Goal: Transaction & Acquisition: Purchase product/service

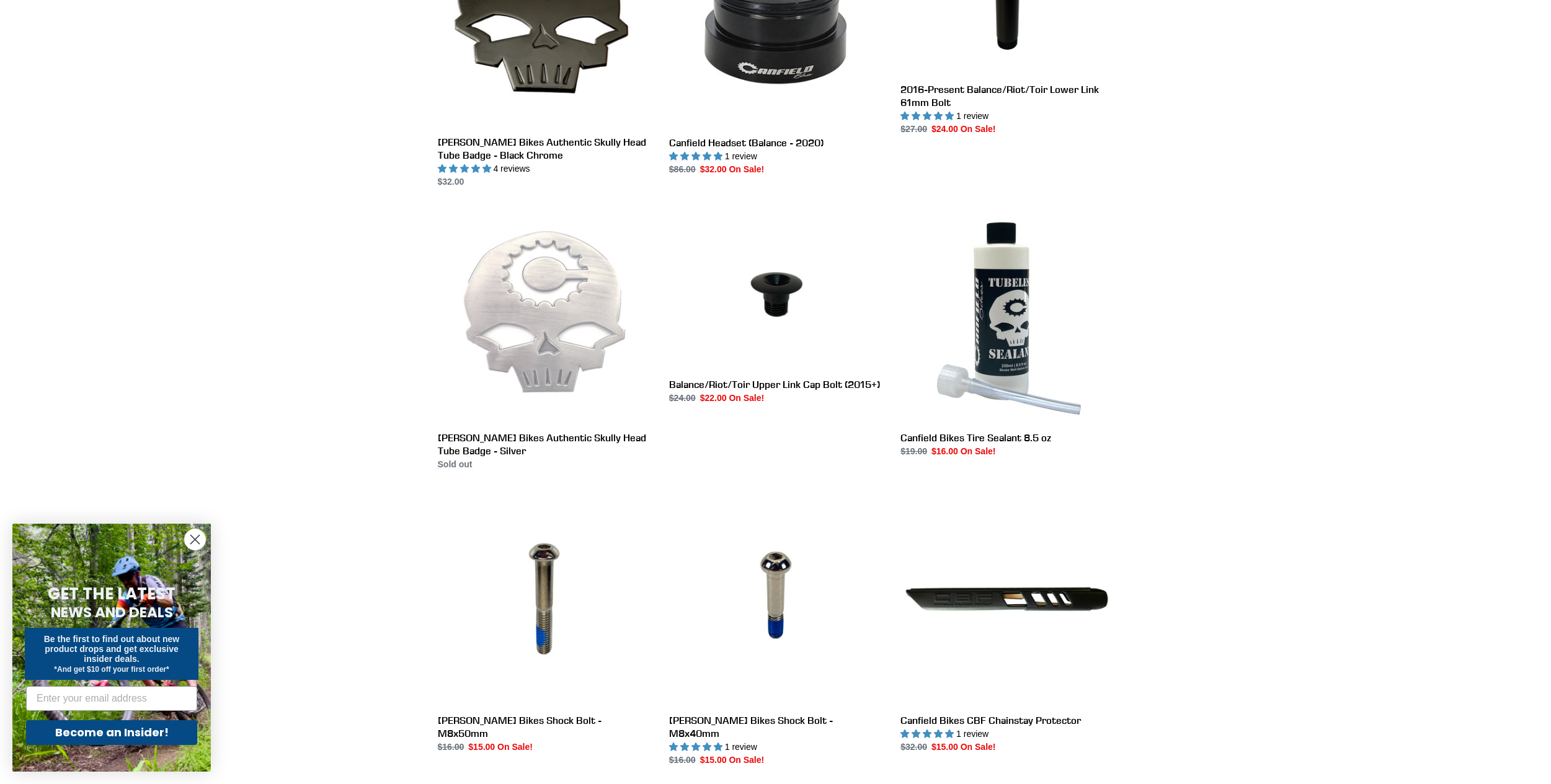
scroll to position [1550, 0]
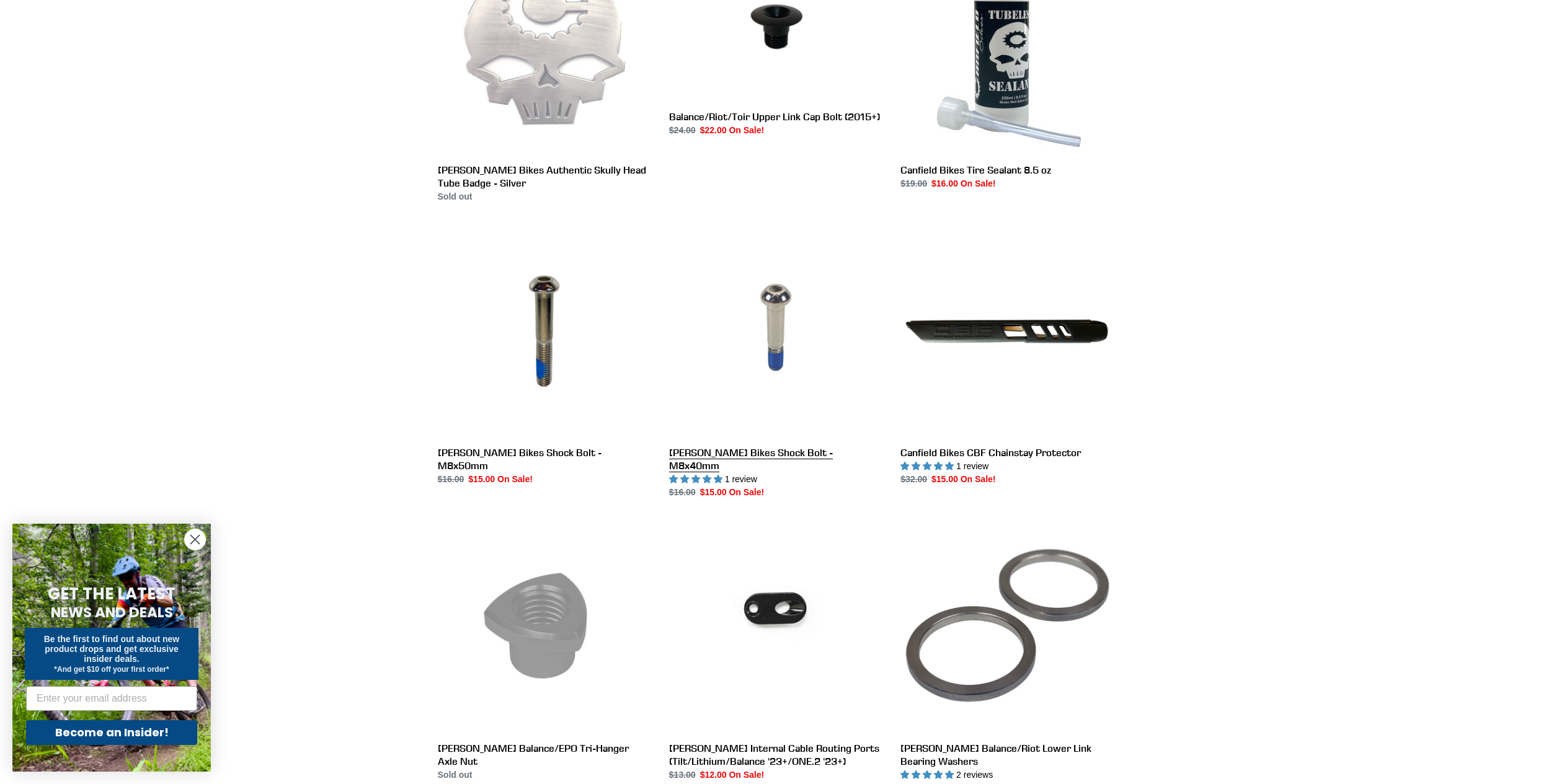
click at [762, 383] on link "[PERSON_NAME] Bikes Shock Bolt - M8x40mm" at bounding box center [776, 362] width 213 height 274
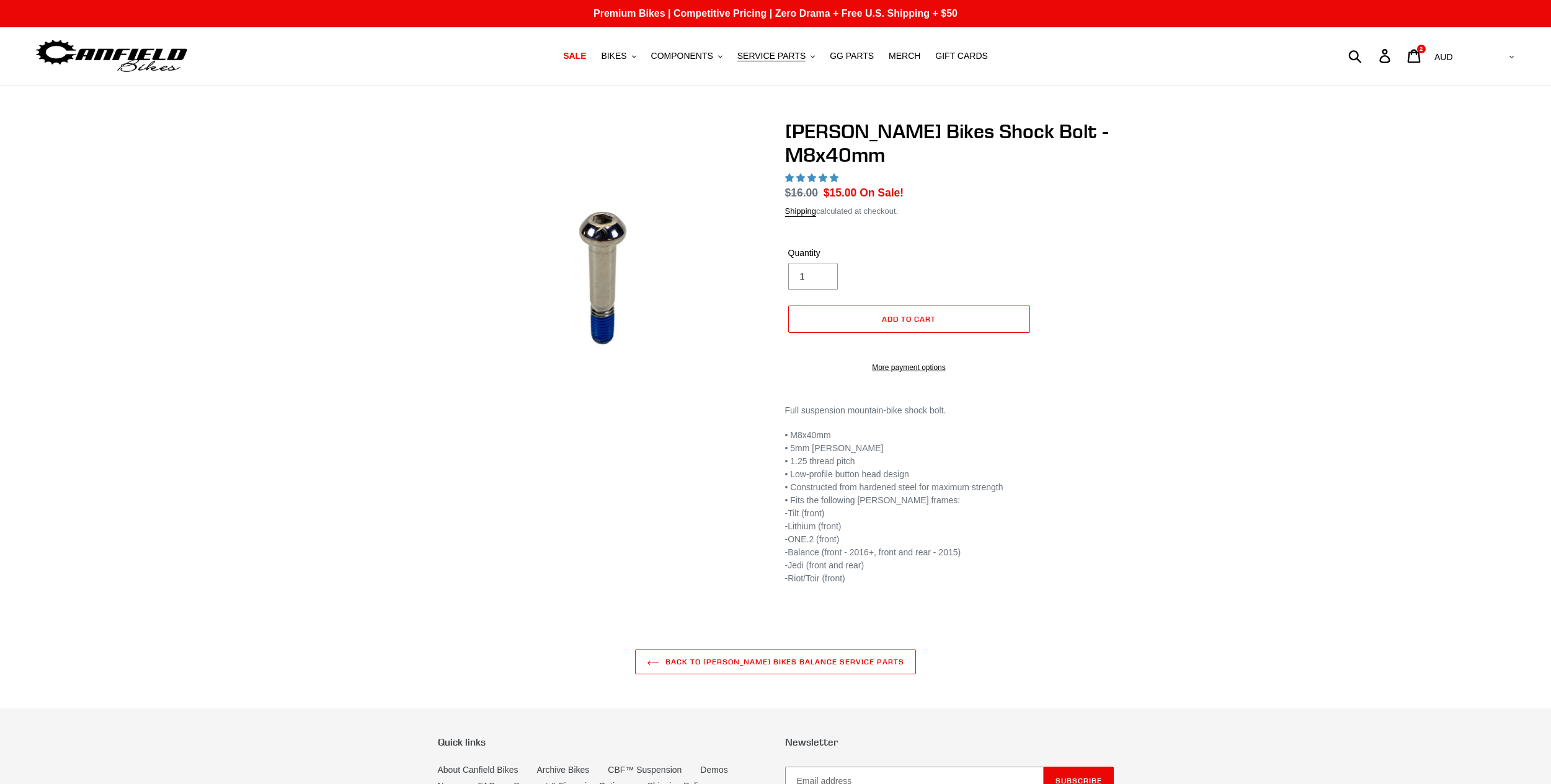
select select "highest-rating"
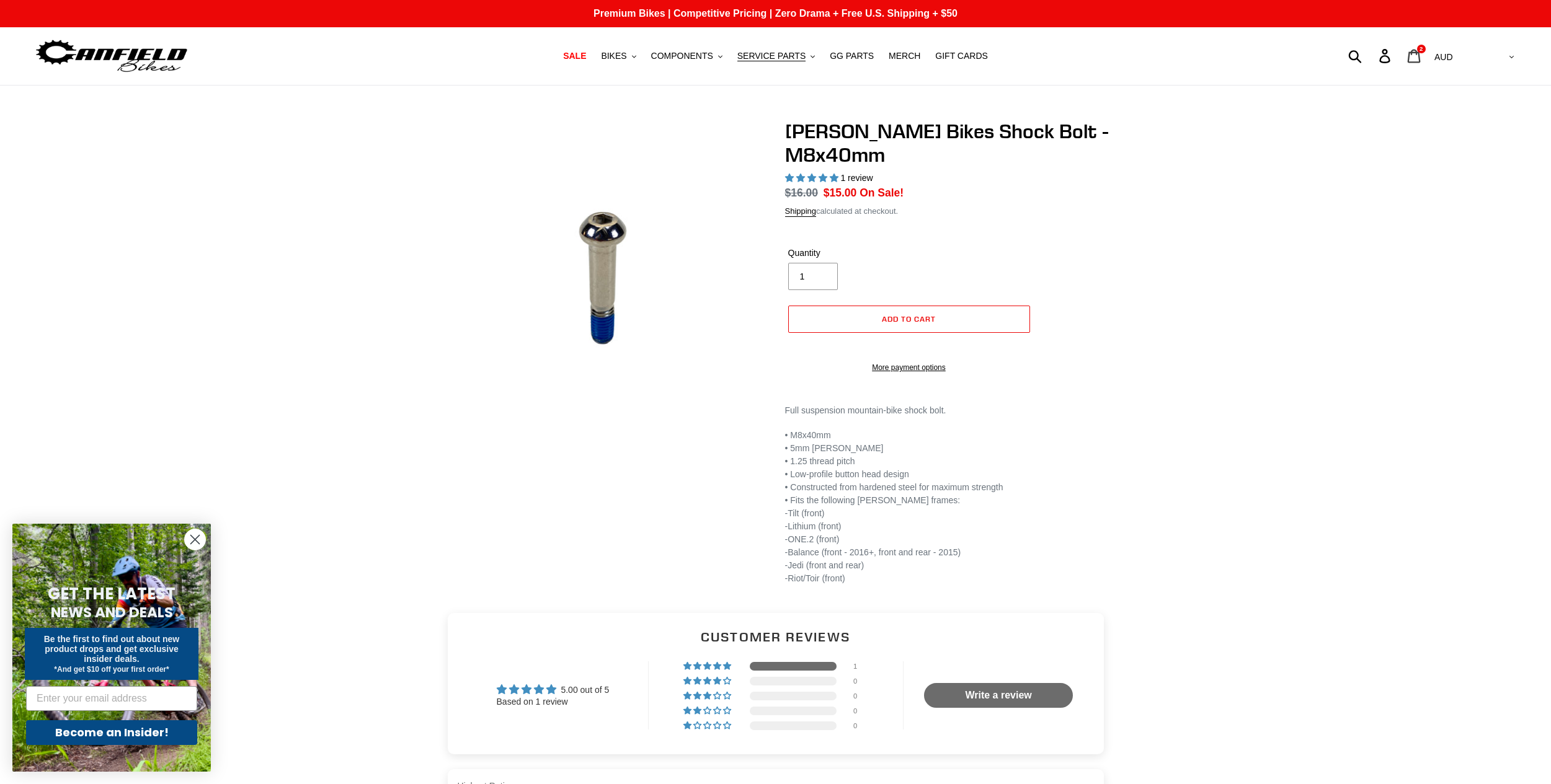
click at [1430, 56] on link "Cart 2 items" at bounding box center [1415, 56] width 29 height 27
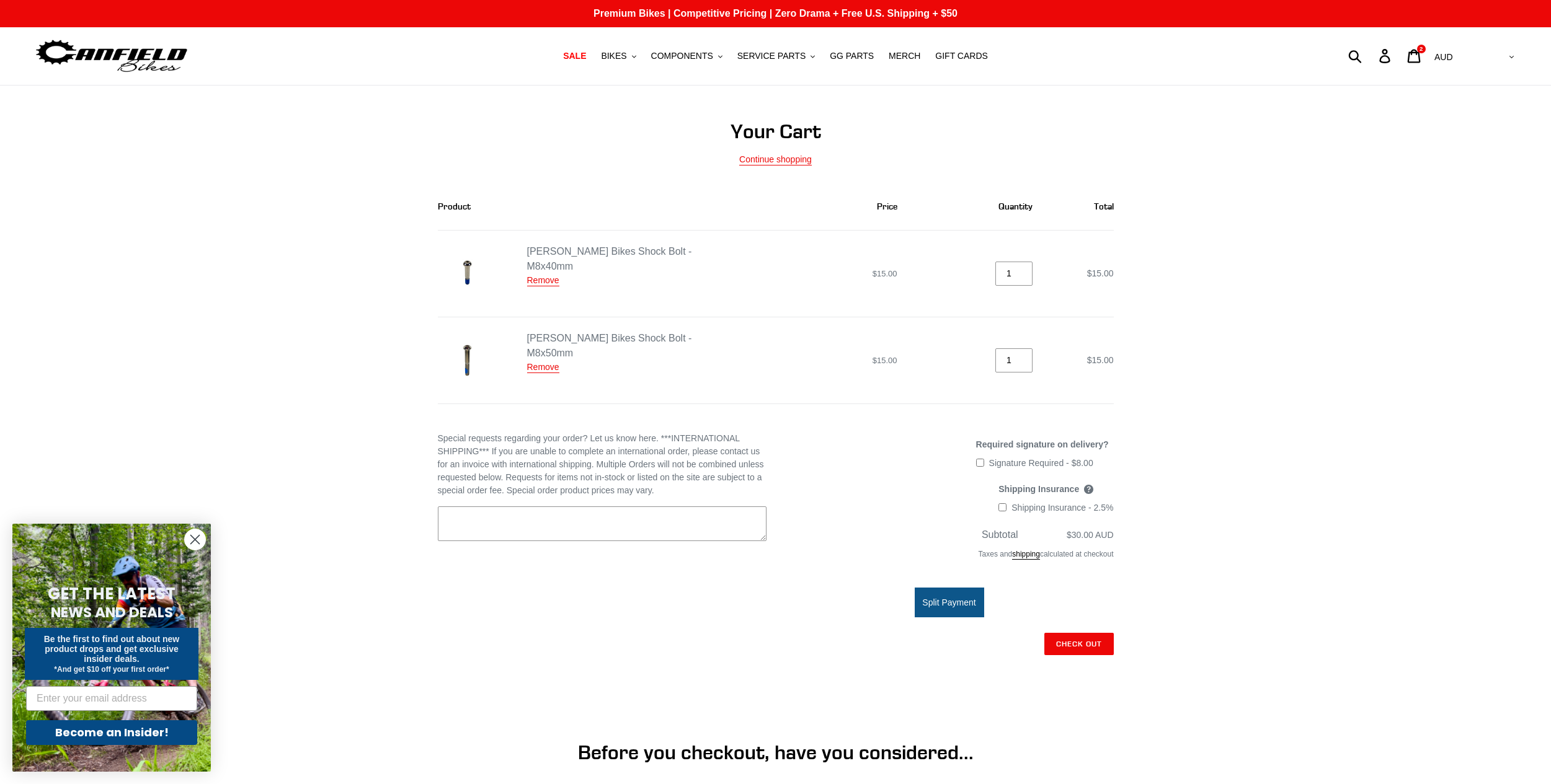
click at [1010, 510] on label "Shipping Insurance - 2.5%" at bounding box center [1056, 508] width 115 height 8
click at [1006, 510] on input "Shipping Insurance - 2.5%" at bounding box center [1002, 507] width 8 height 8
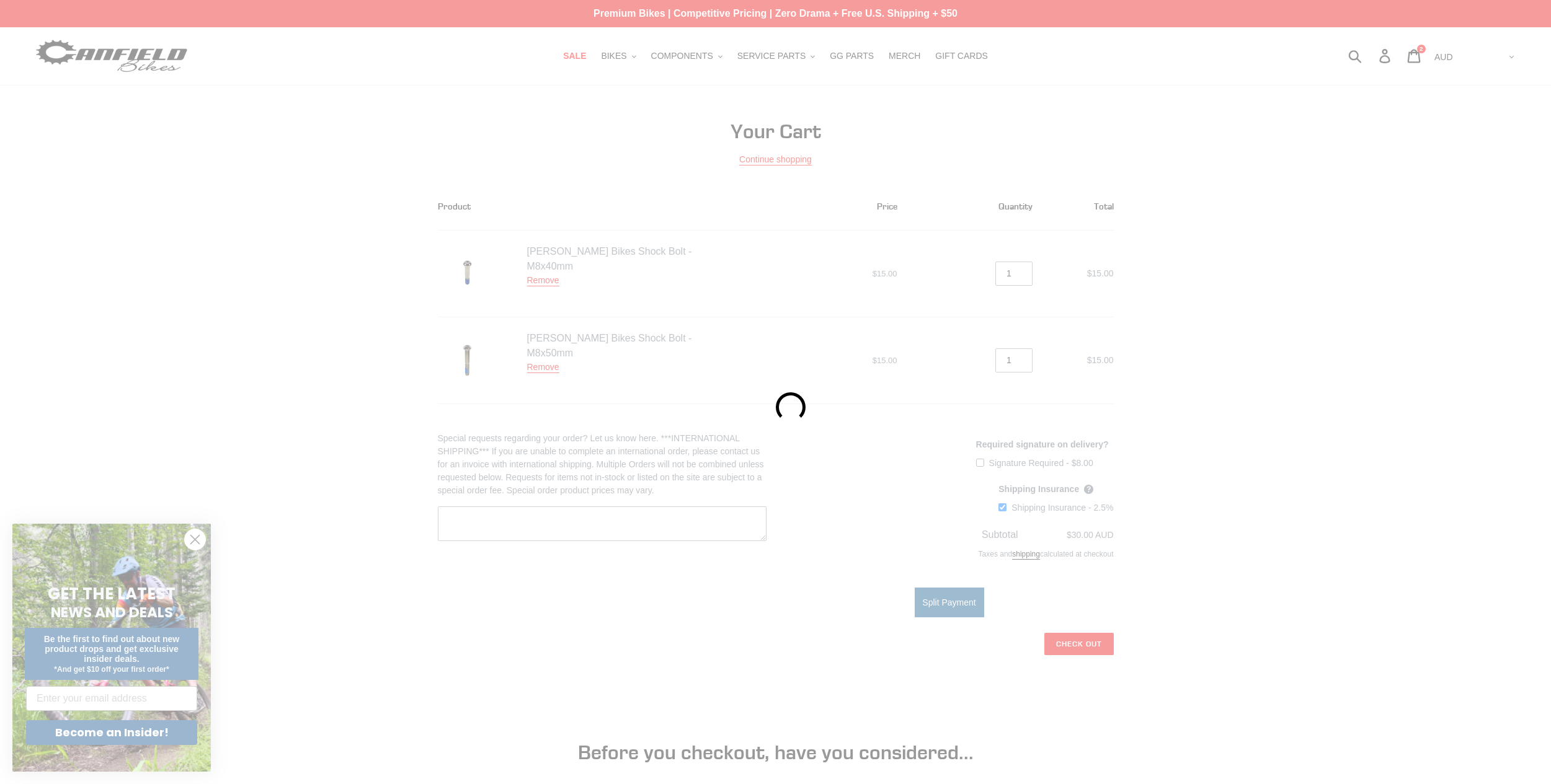
click at [1006, 508] on div at bounding box center [775, 392] width 1551 height 784
click at [1005, 511] on div at bounding box center [775, 392] width 1551 height 784
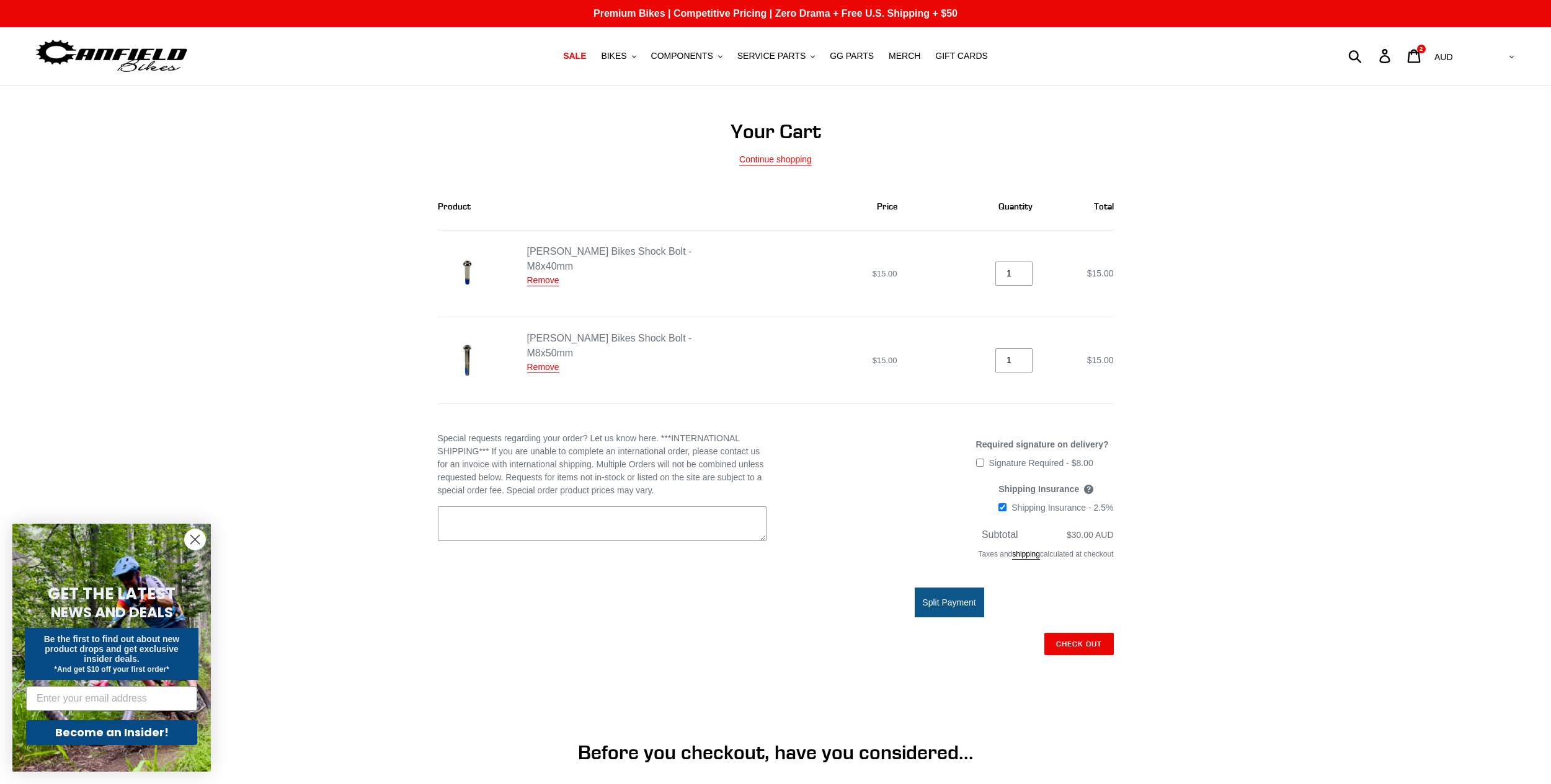
click at [1005, 510] on input "Shipping Insurance - 2.5%" at bounding box center [1002, 507] width 8 height 8
checkbox input "false"
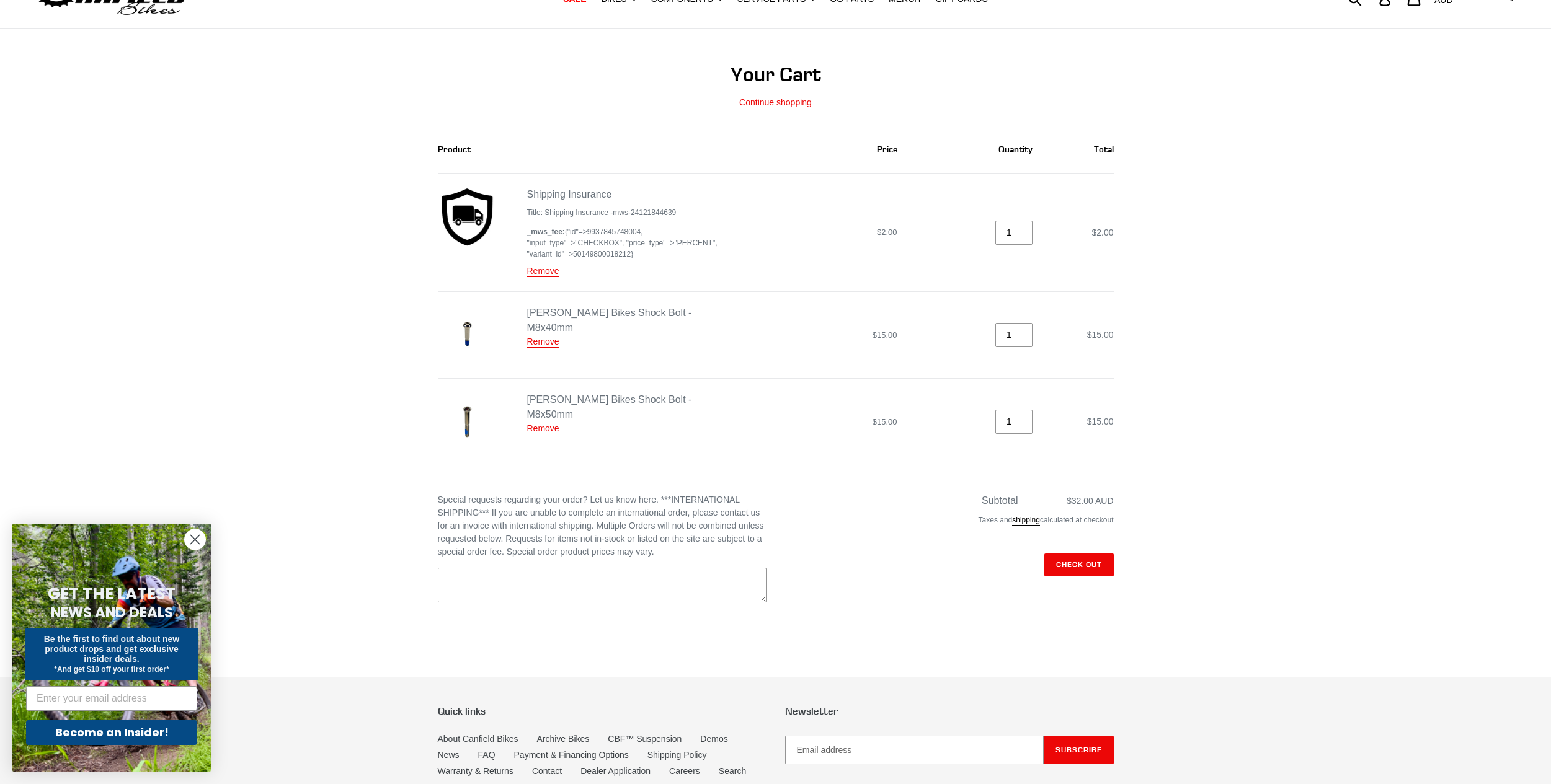
scroll to position [62, 0]
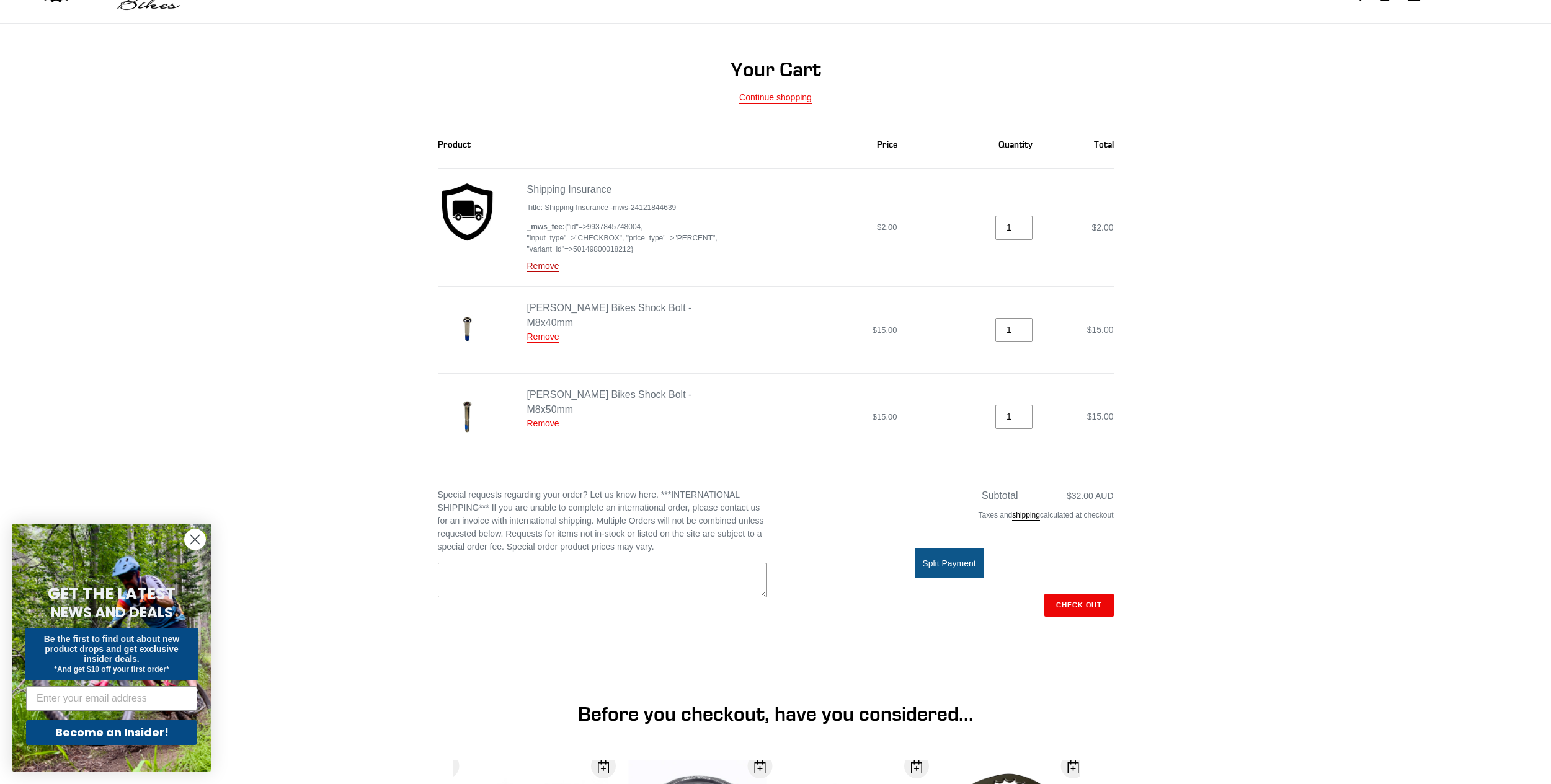
click at [549, 267] on link "Remove" at bounding box center [543, 267] width 32 height 11
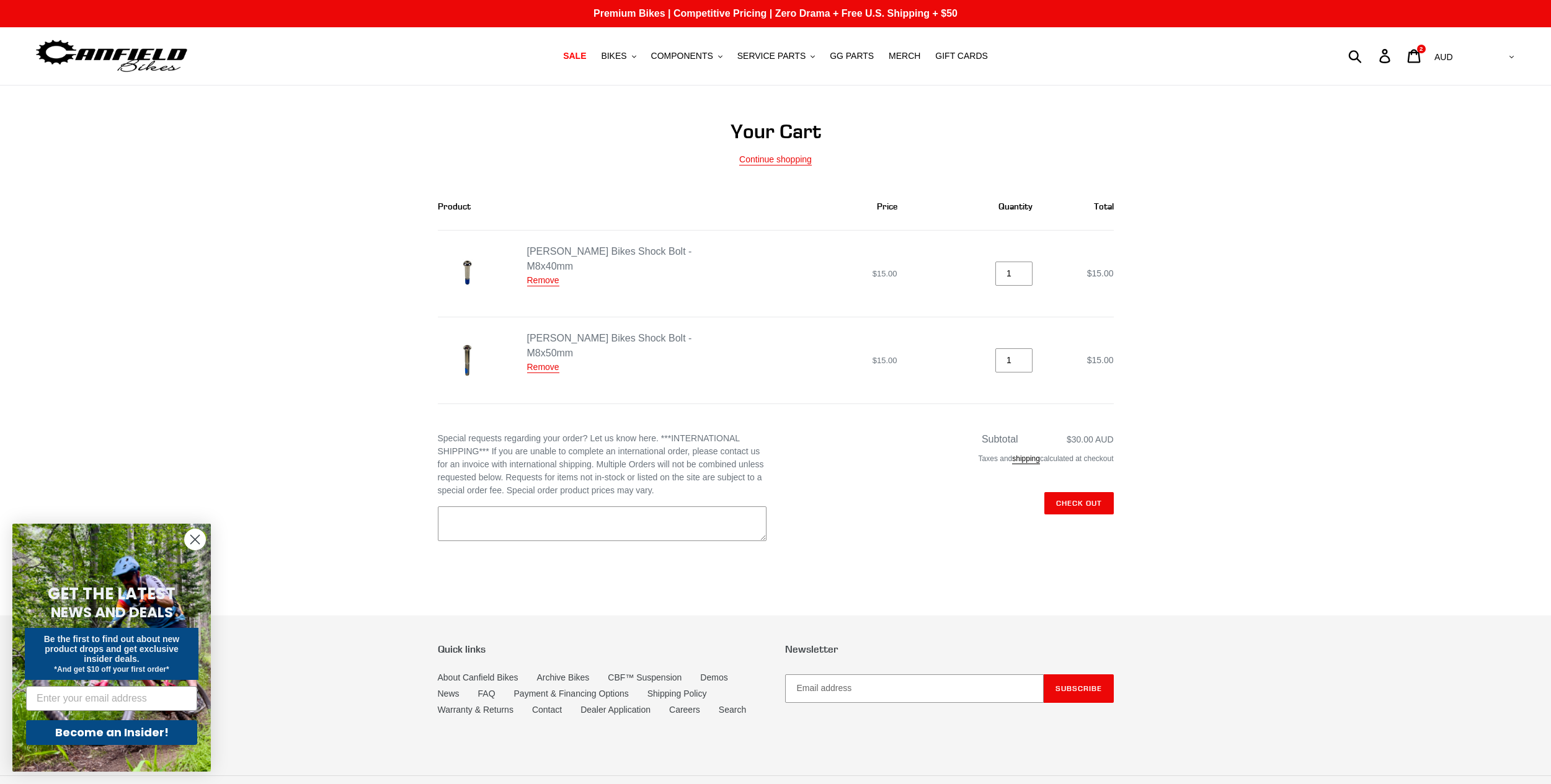
scroll to position [62, 0]
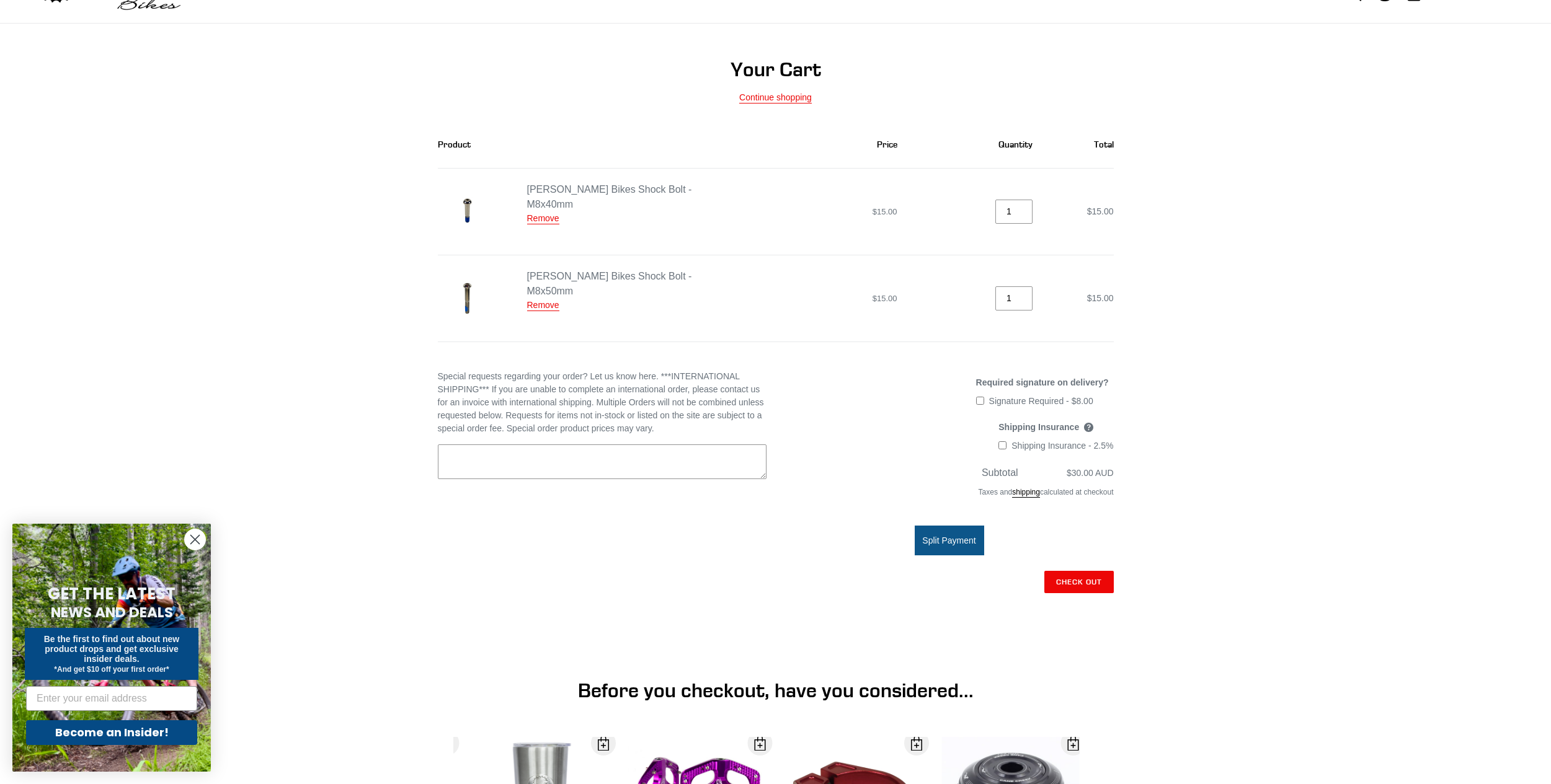
click at [985, 403] on input "Signature Required - $8.00" at bounding box center [980, 400] width 8 height 8
checkbox input "true"
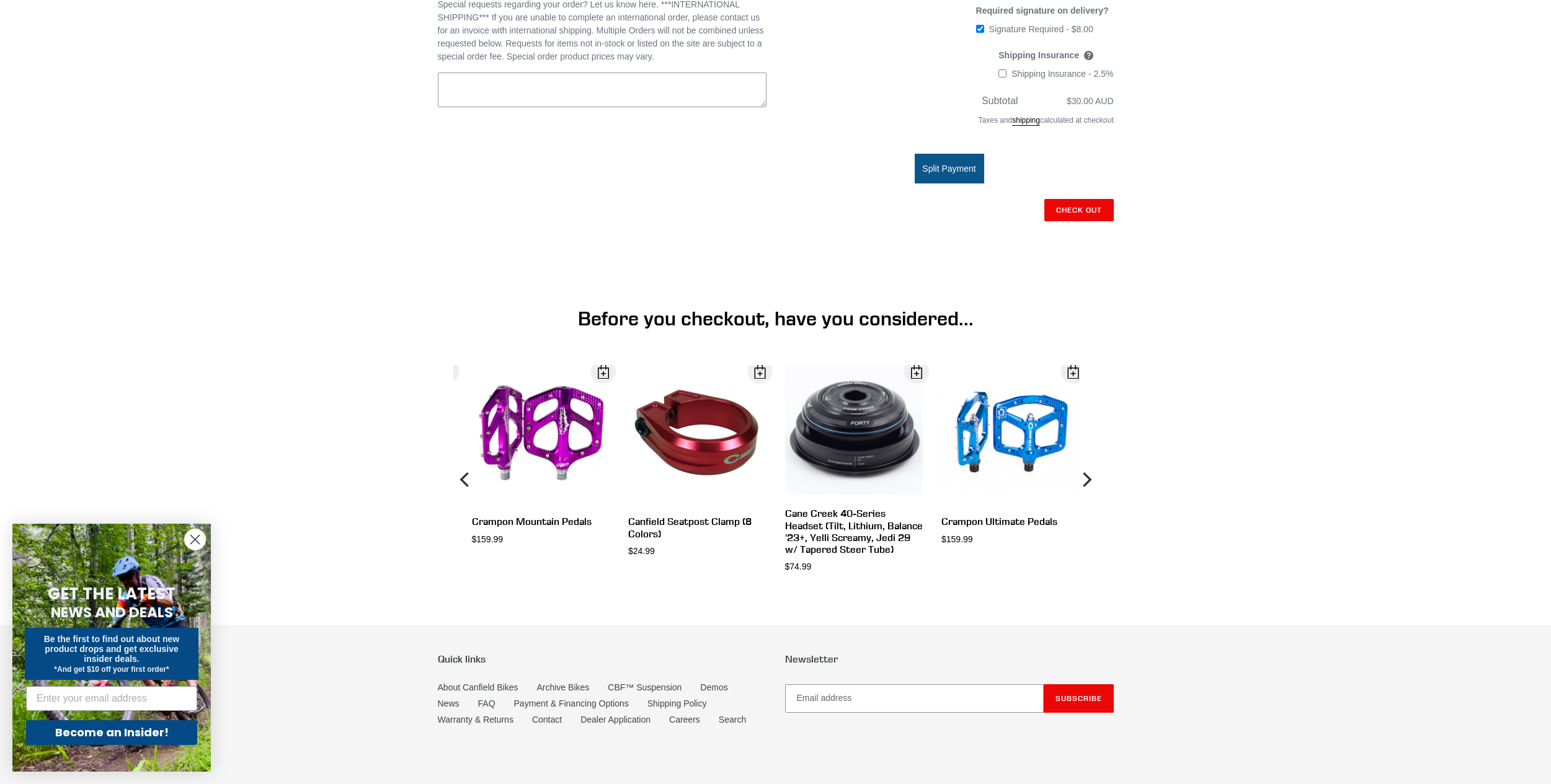
scroll to position [410, 0]
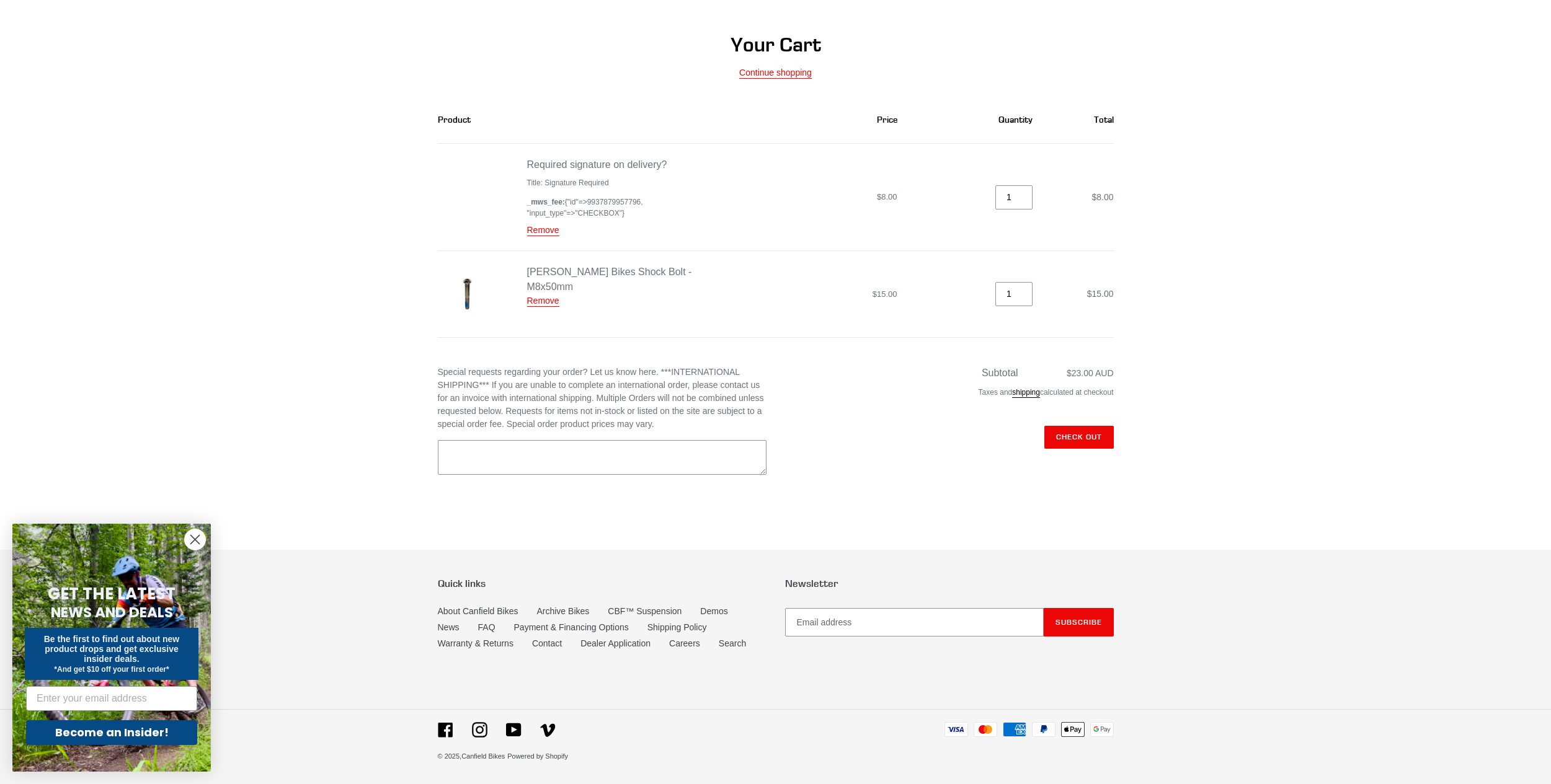
scroll to position [101, 0]
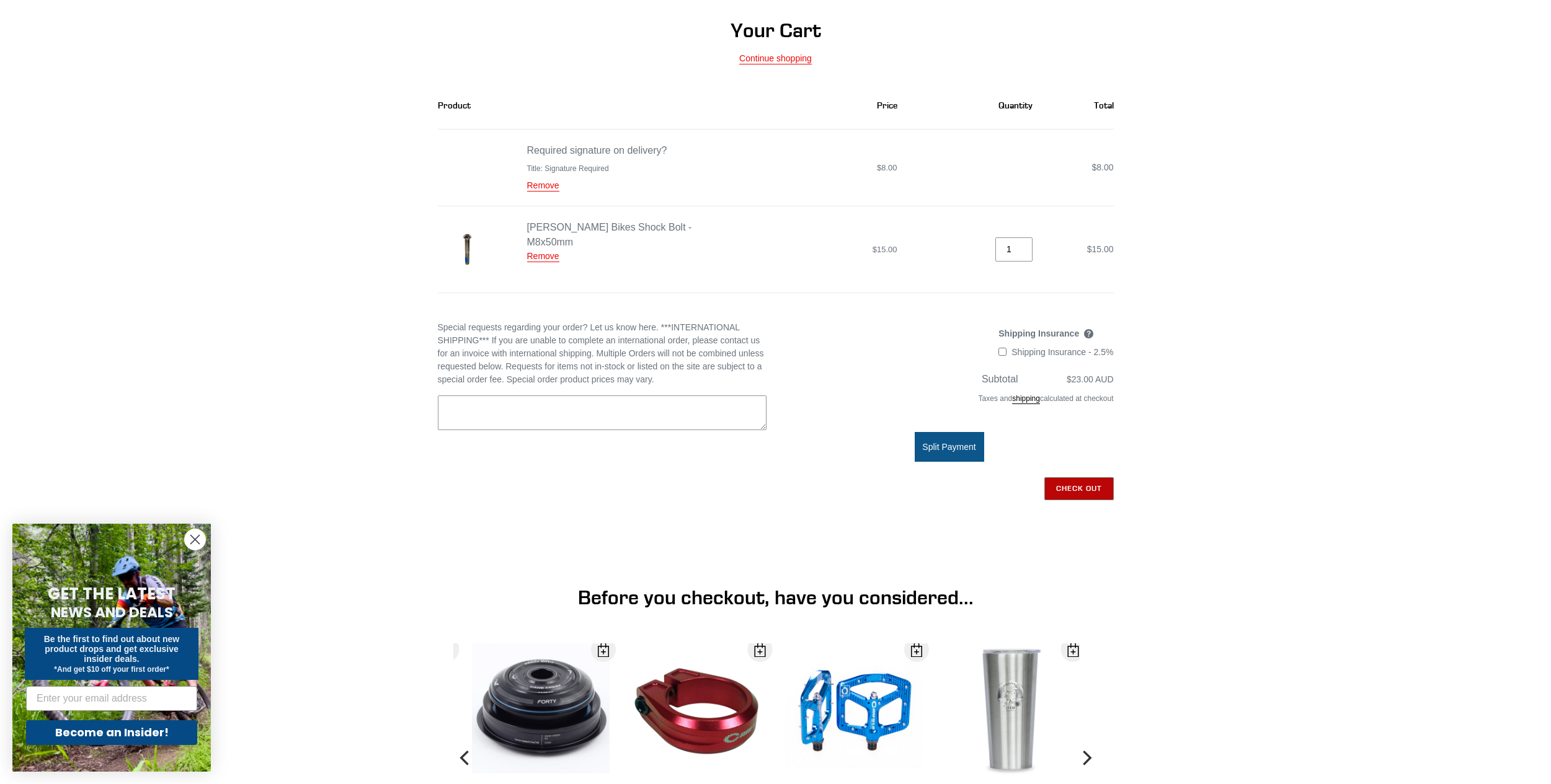
click at [1081, 494] on input "Check out" at bounding box center [1079, 489] width 69 height 23
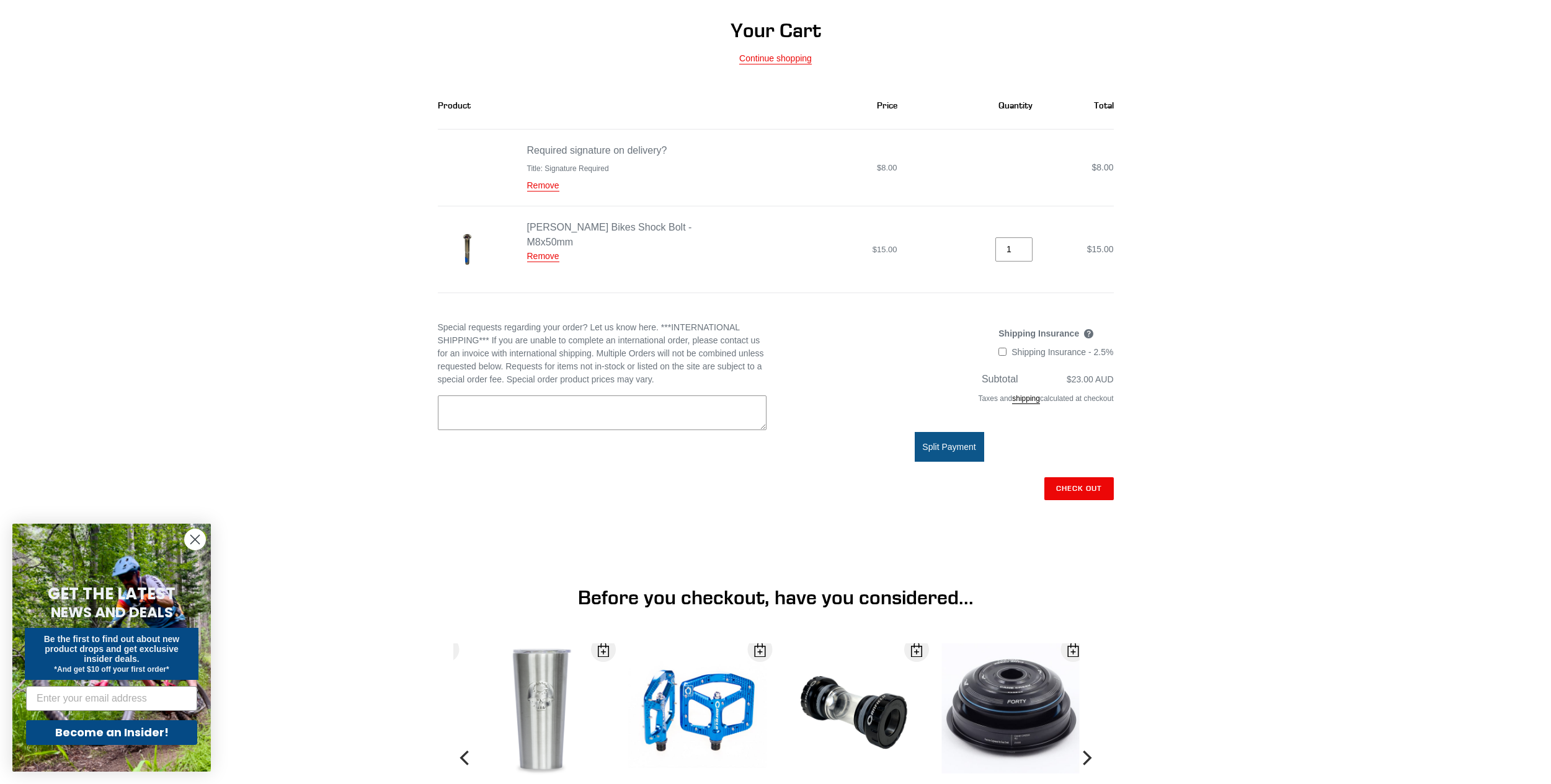
drag, startPoint x: 815, startPoint y: 295, endPoint x: 803, endPoint y: 303, distance: 14.4
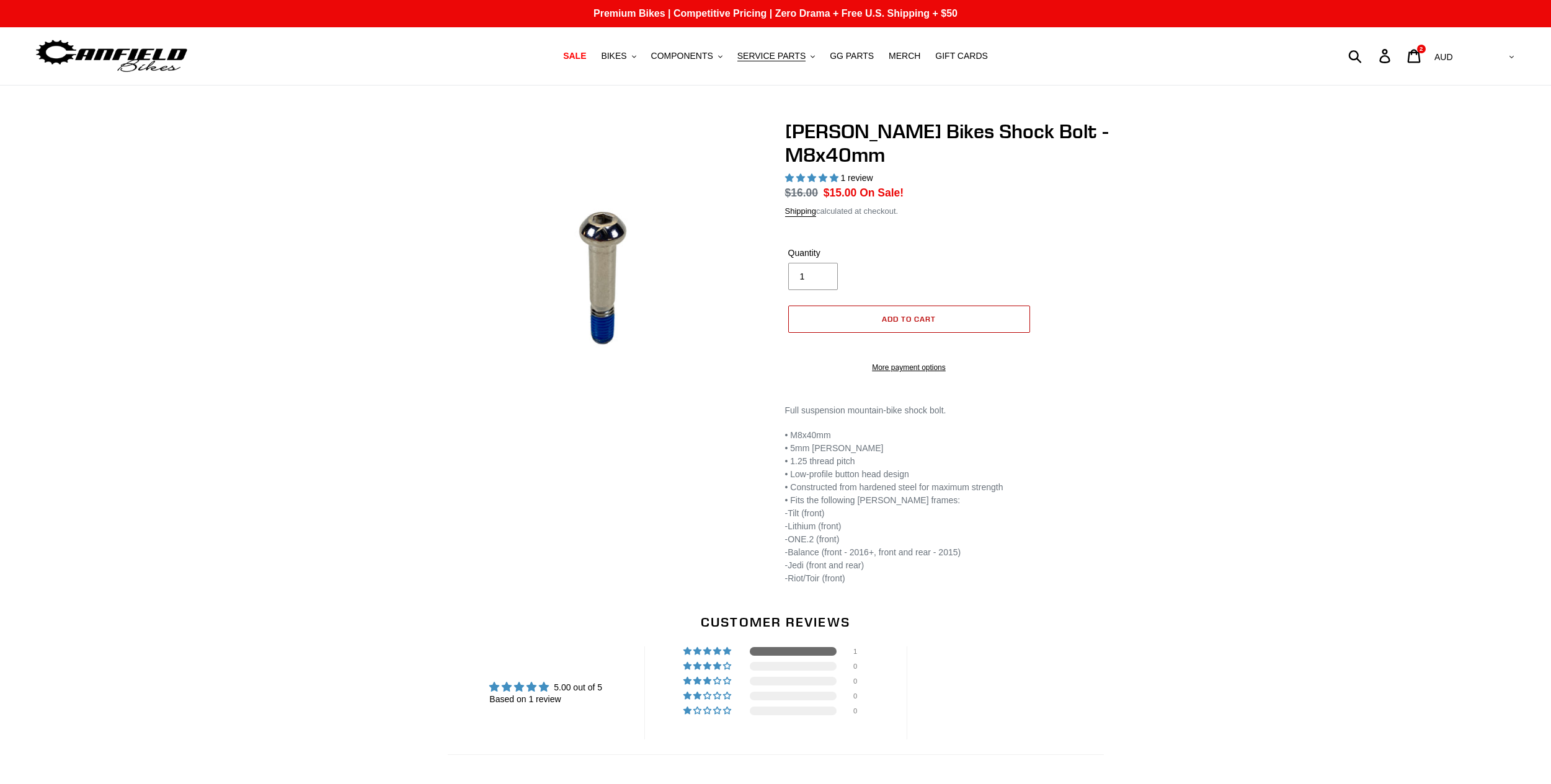
select select "highest-rating"
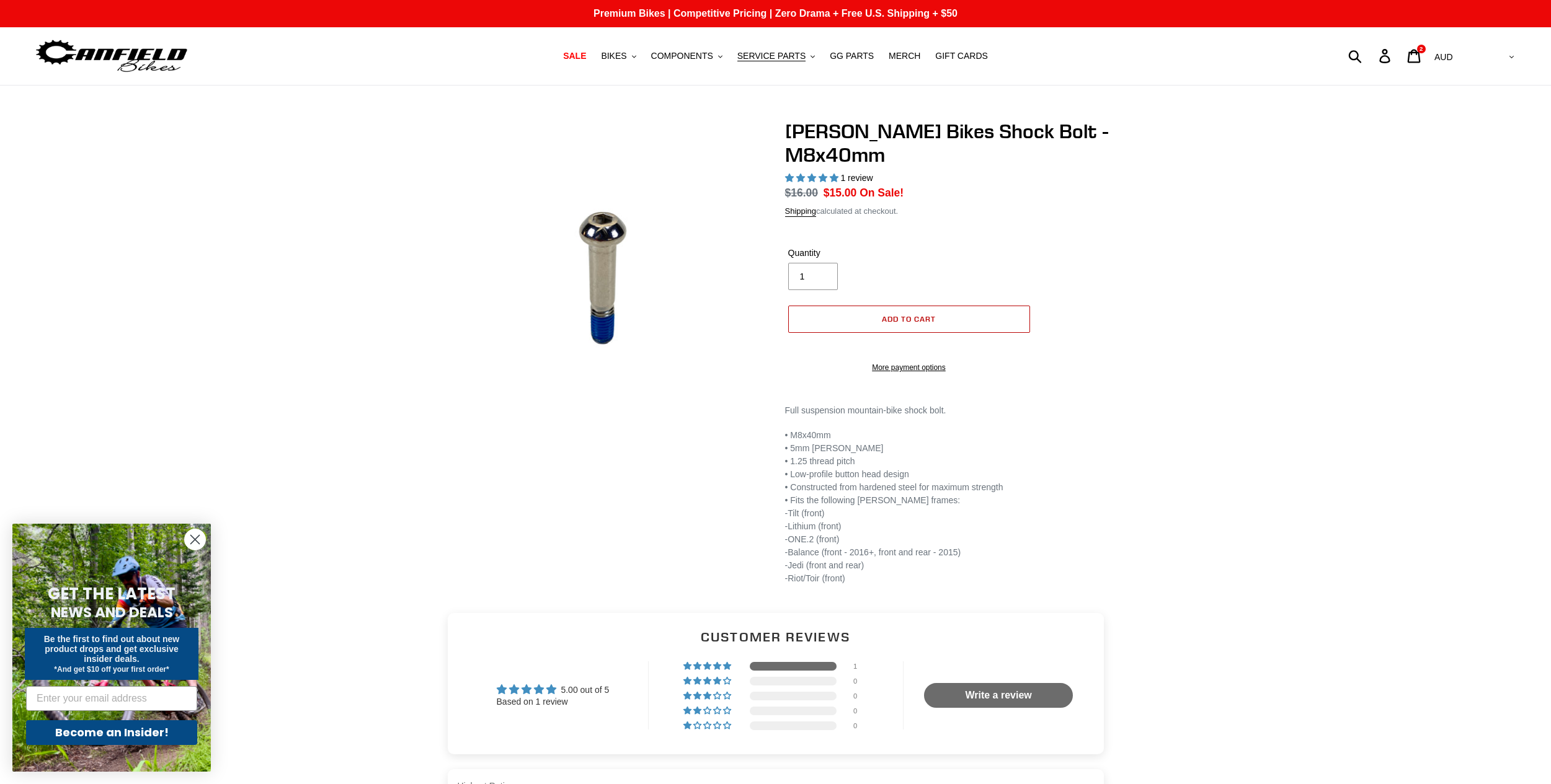
click at [923, 318] on span "Add to cart" at bounding box center [908, 319] width 54 height 9
click at [1464, 53] on div "[PERSON_NAME] Bikes Shock Bolt - M8x40mm" at bounding box center [1432, 61] width 96 height 36
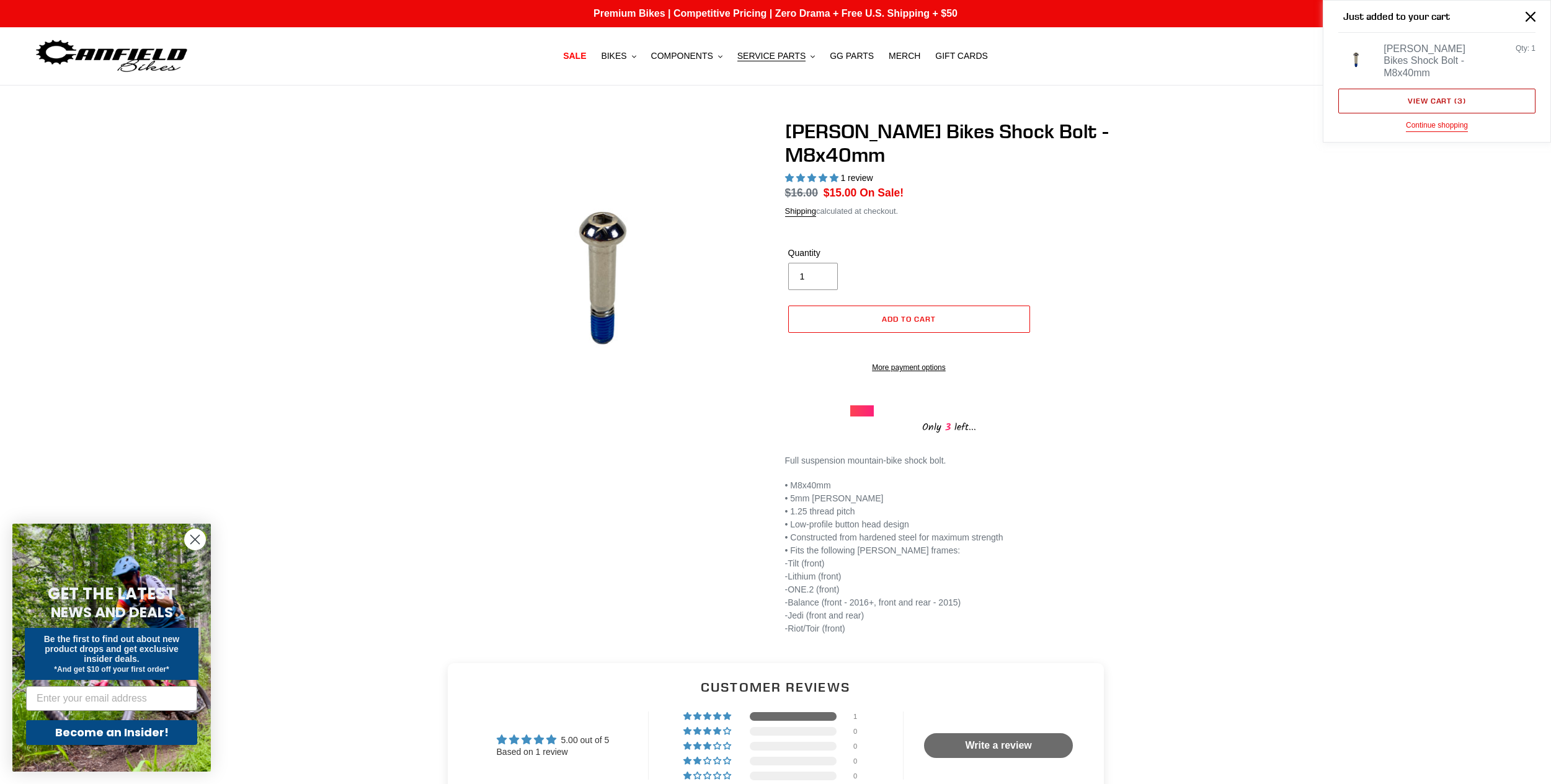
click at [1449, 94] on link "View cart ( 3 )" at bounding box center [1437, 101] width 197 height 25
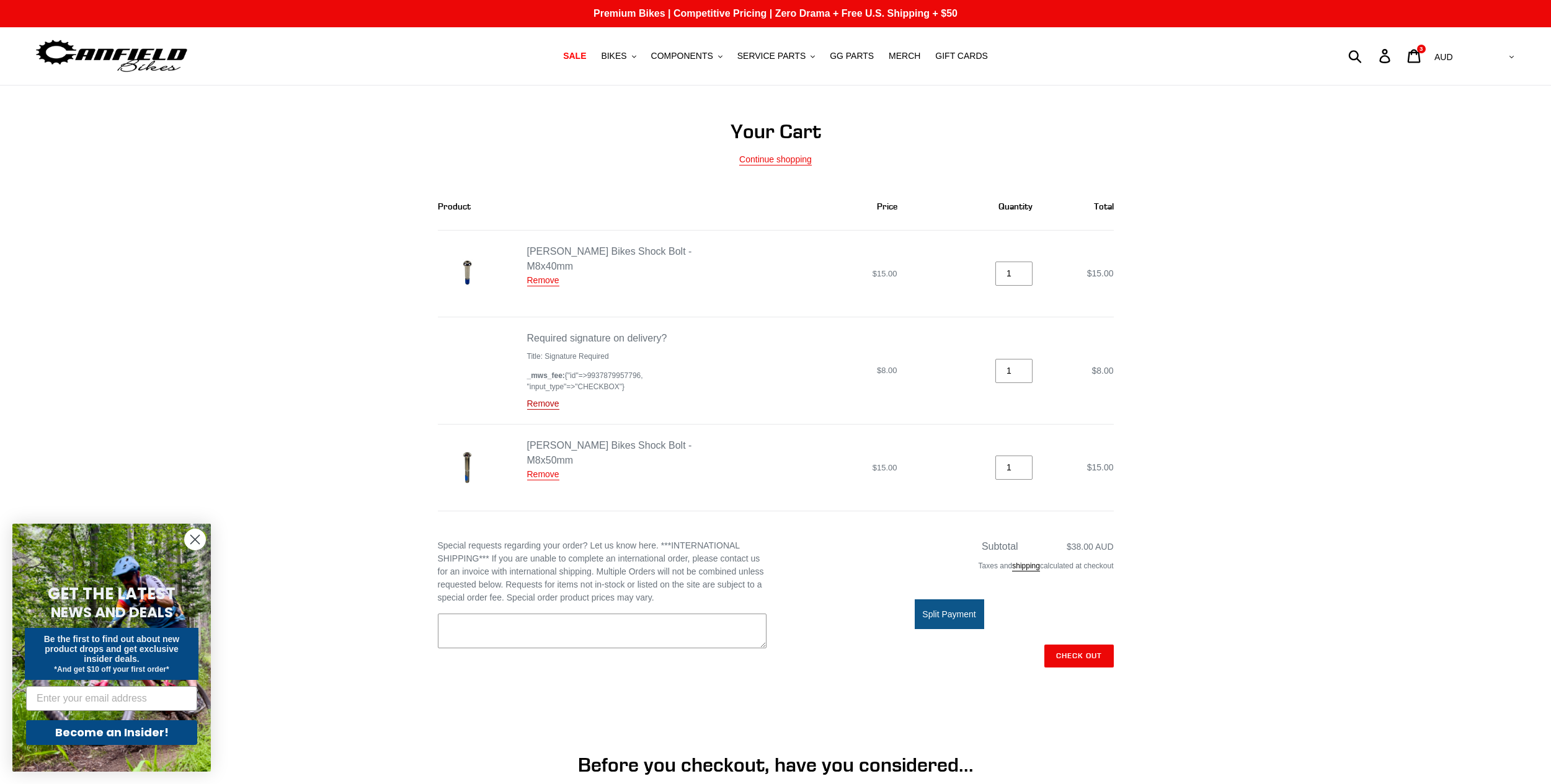
click at [537, 400] on link "Remove" at bounding box center [543, 404] width 32 height 11
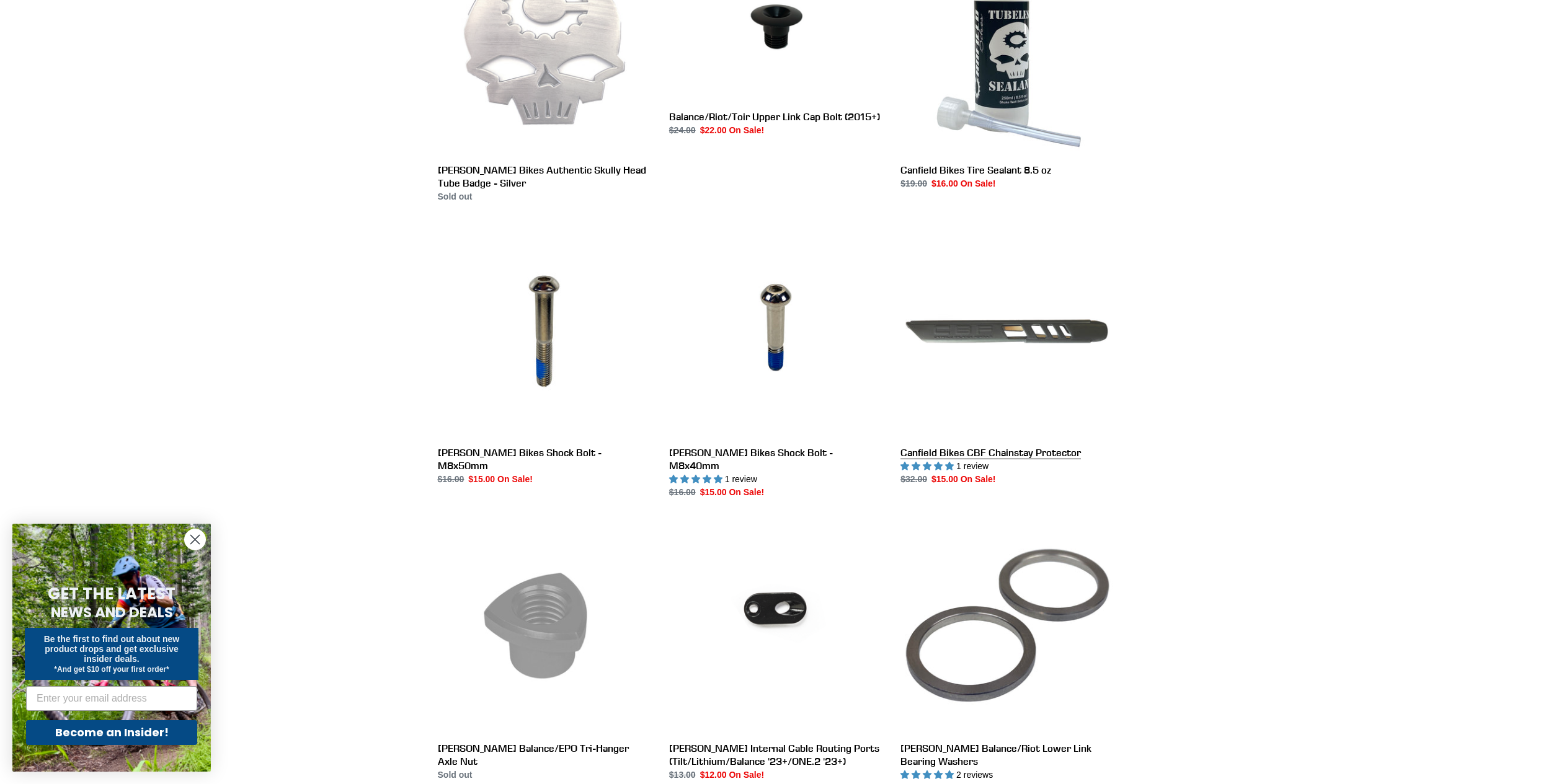
click at [1021, 352] on link "Canfield Bikes CBF Chainstay Protector" at bounding box center [1007, 355] width 213 height 261
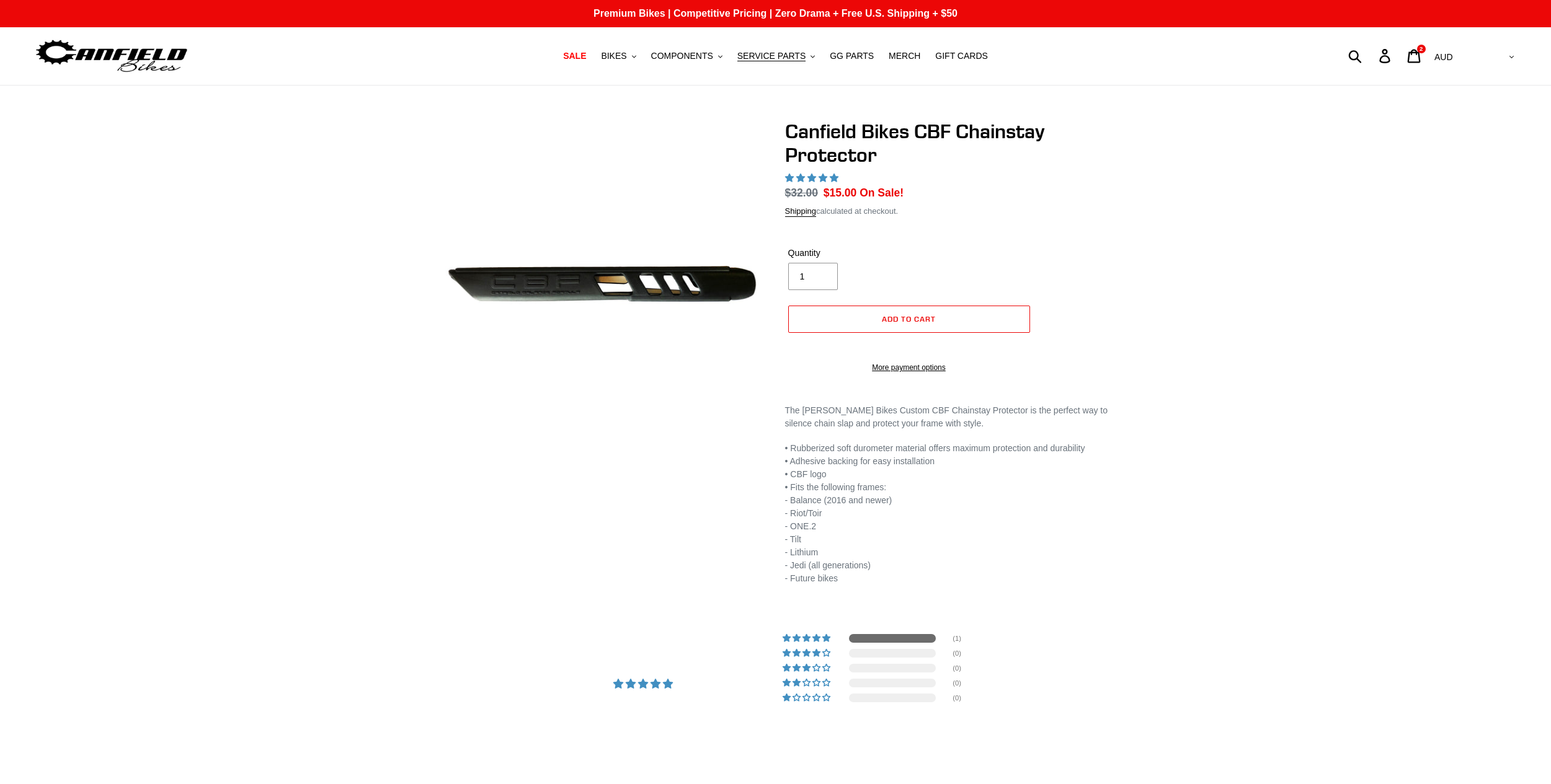
select select "highest-rating"
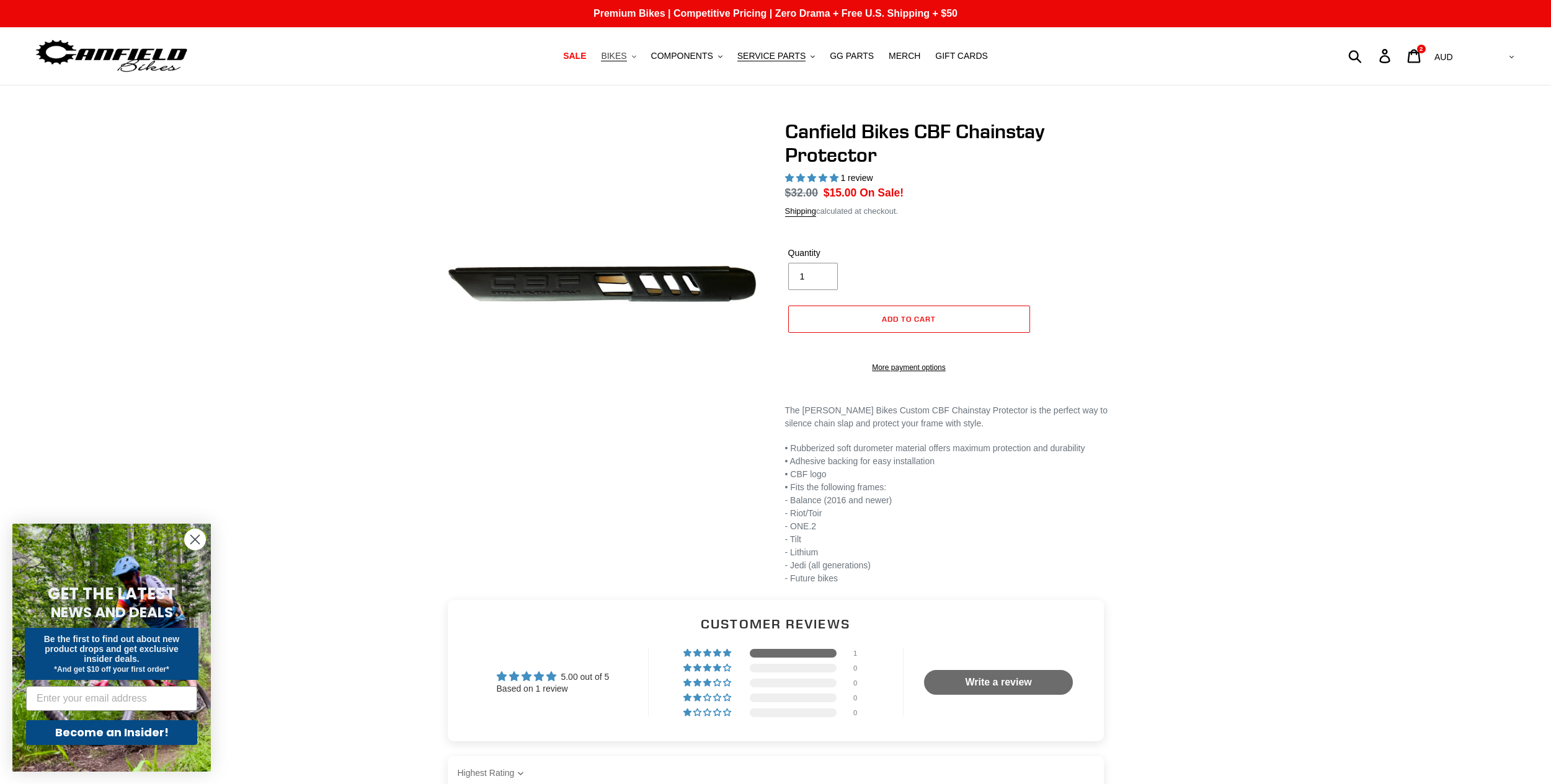
click at [626, 54] on span "BIKES" at bounding box center [614, 56] width 25 height 11
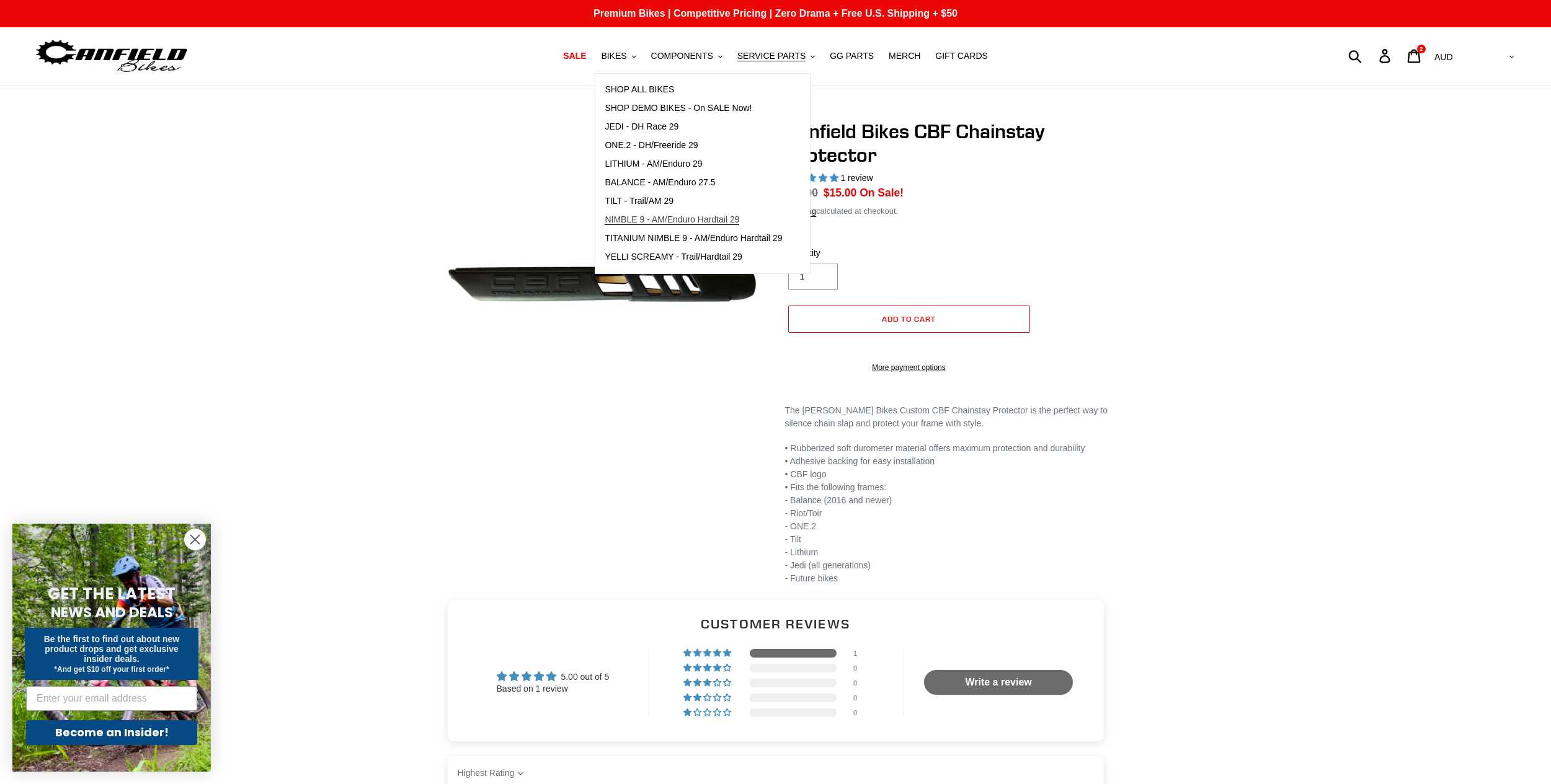
click at [700, 223] on span "NIMBLE 9 - AM/Enduro Hardtail 29" at bounding box center [671, 219] width 135 height 11
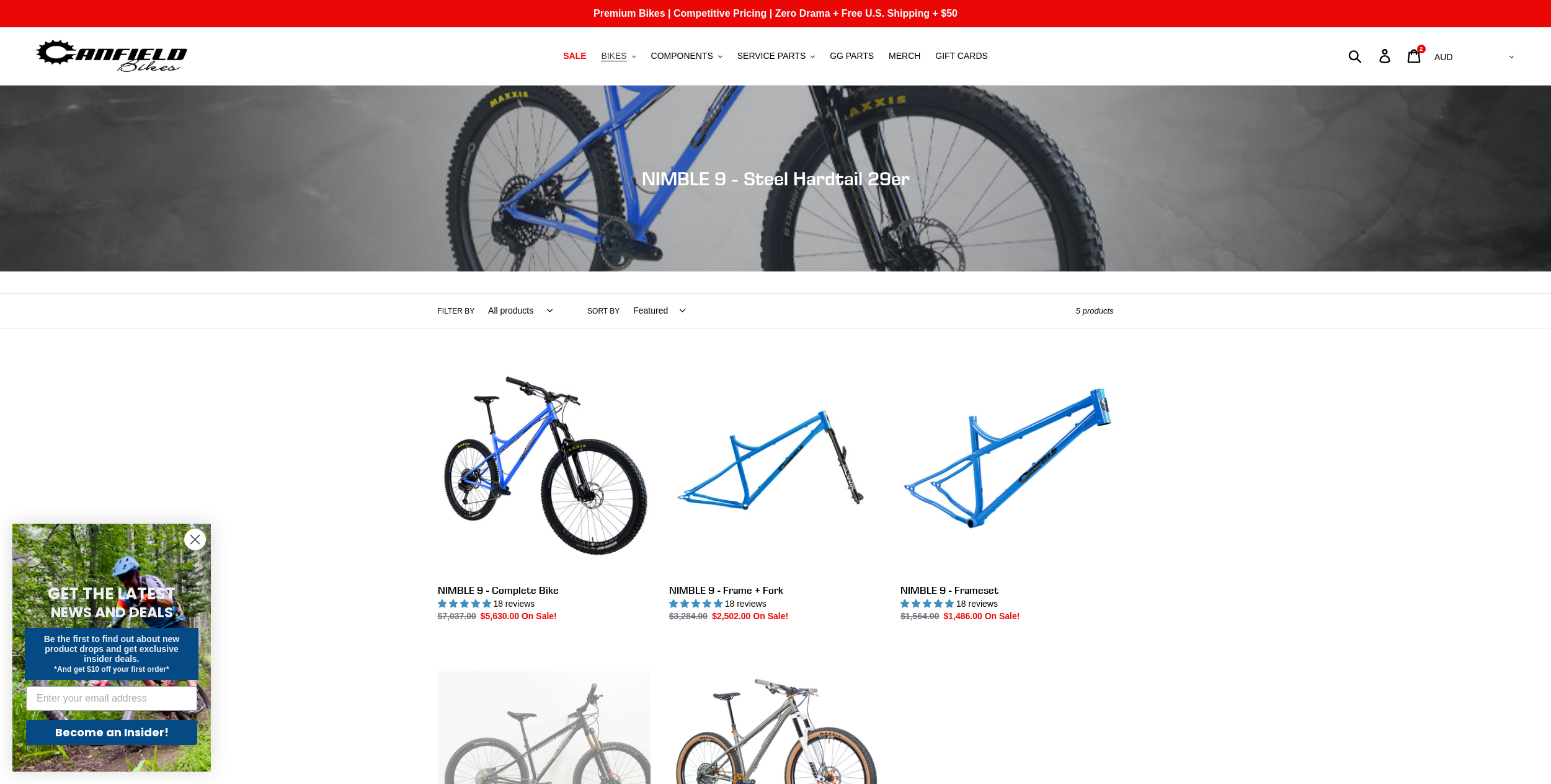
click at [626, 61] on span "BIKES" at bounding box center [614, 56] width 25 height 11
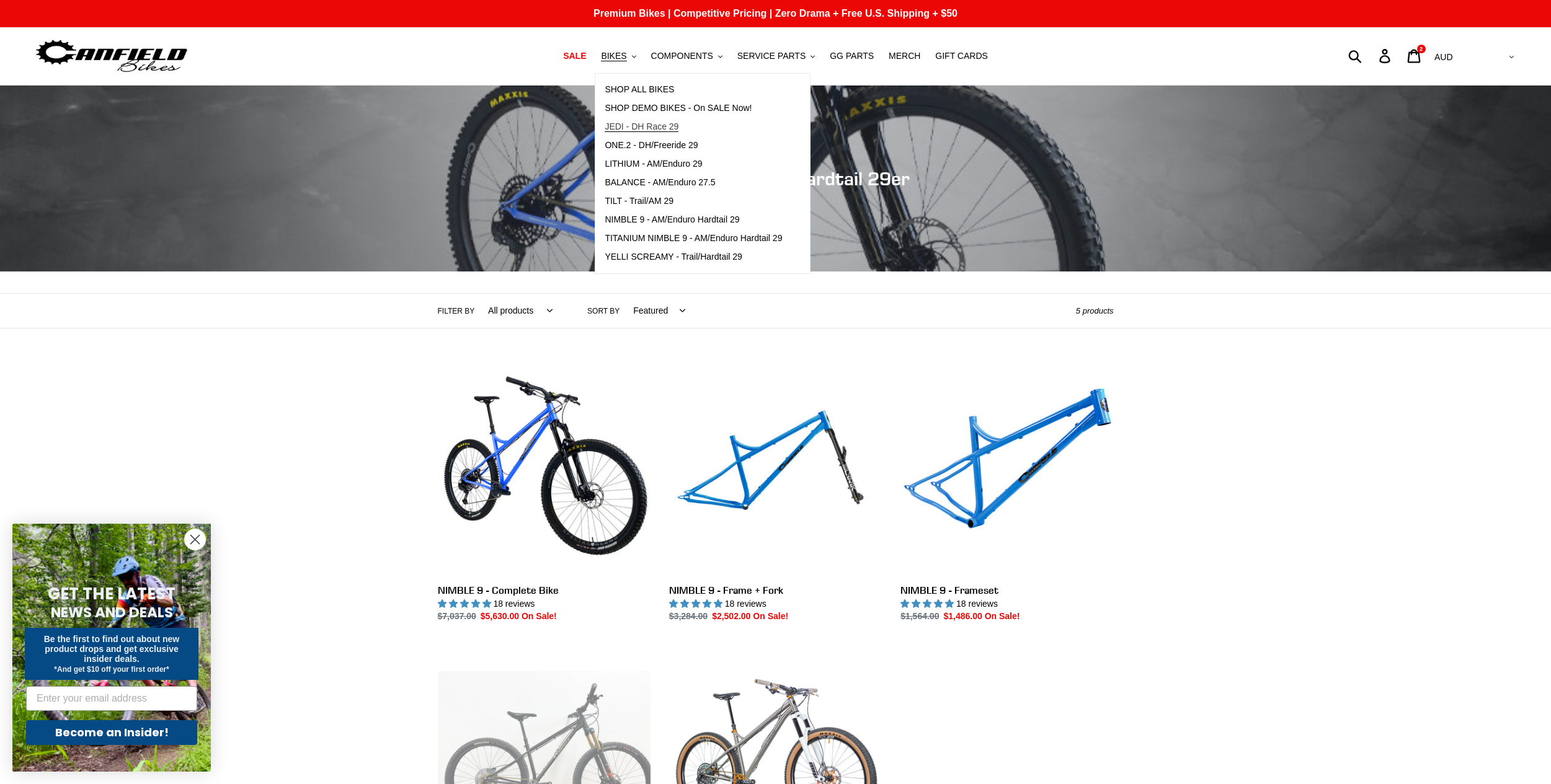
click at [664, 125] on span "JEDI - DH Race 29" at bounding box center [641, 126] width 74 height 11
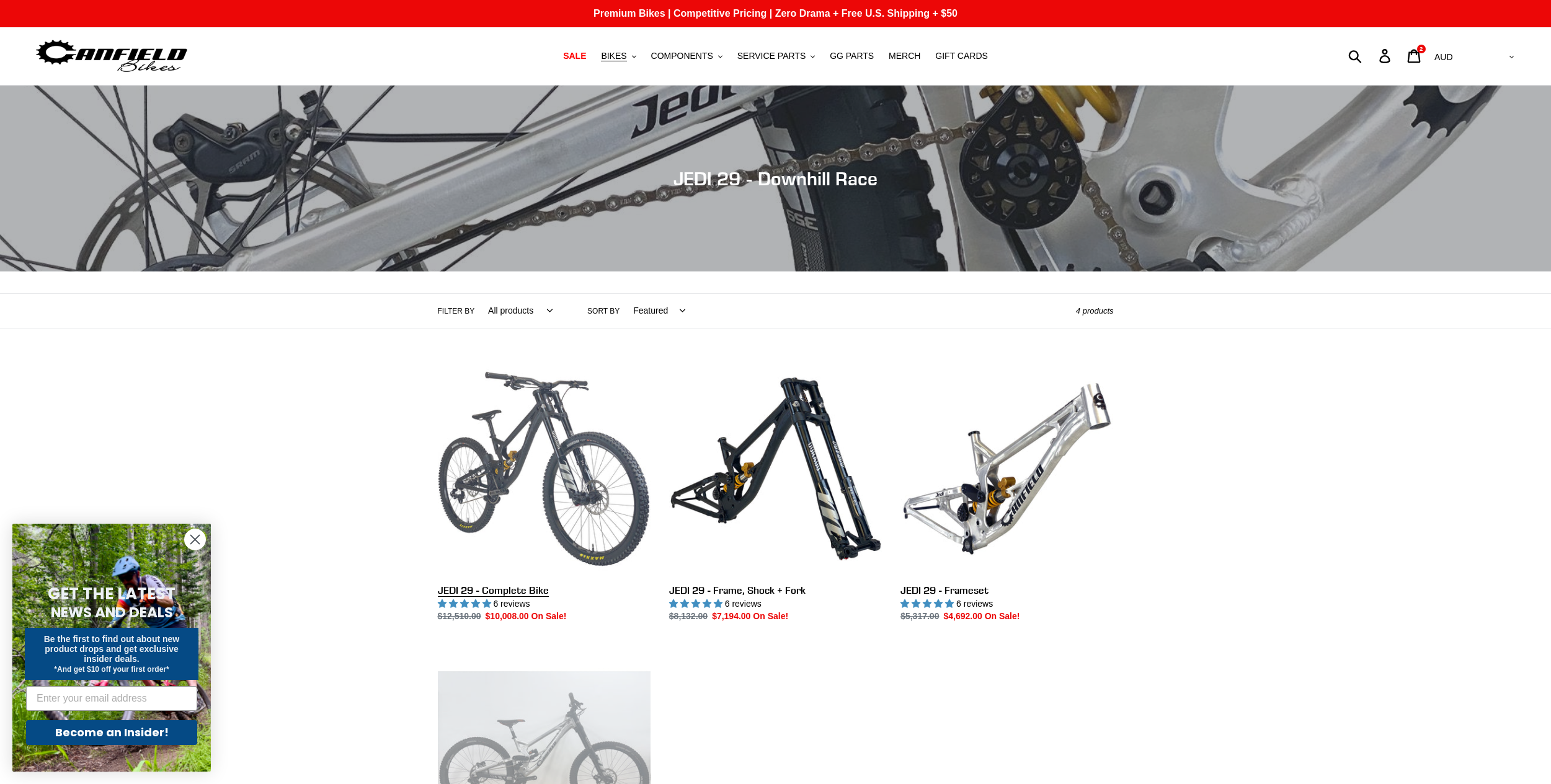
click at [591, 513] on link "JEDI 29 - Complete Bike" at bounding box center [545, 493] width 213 height 261
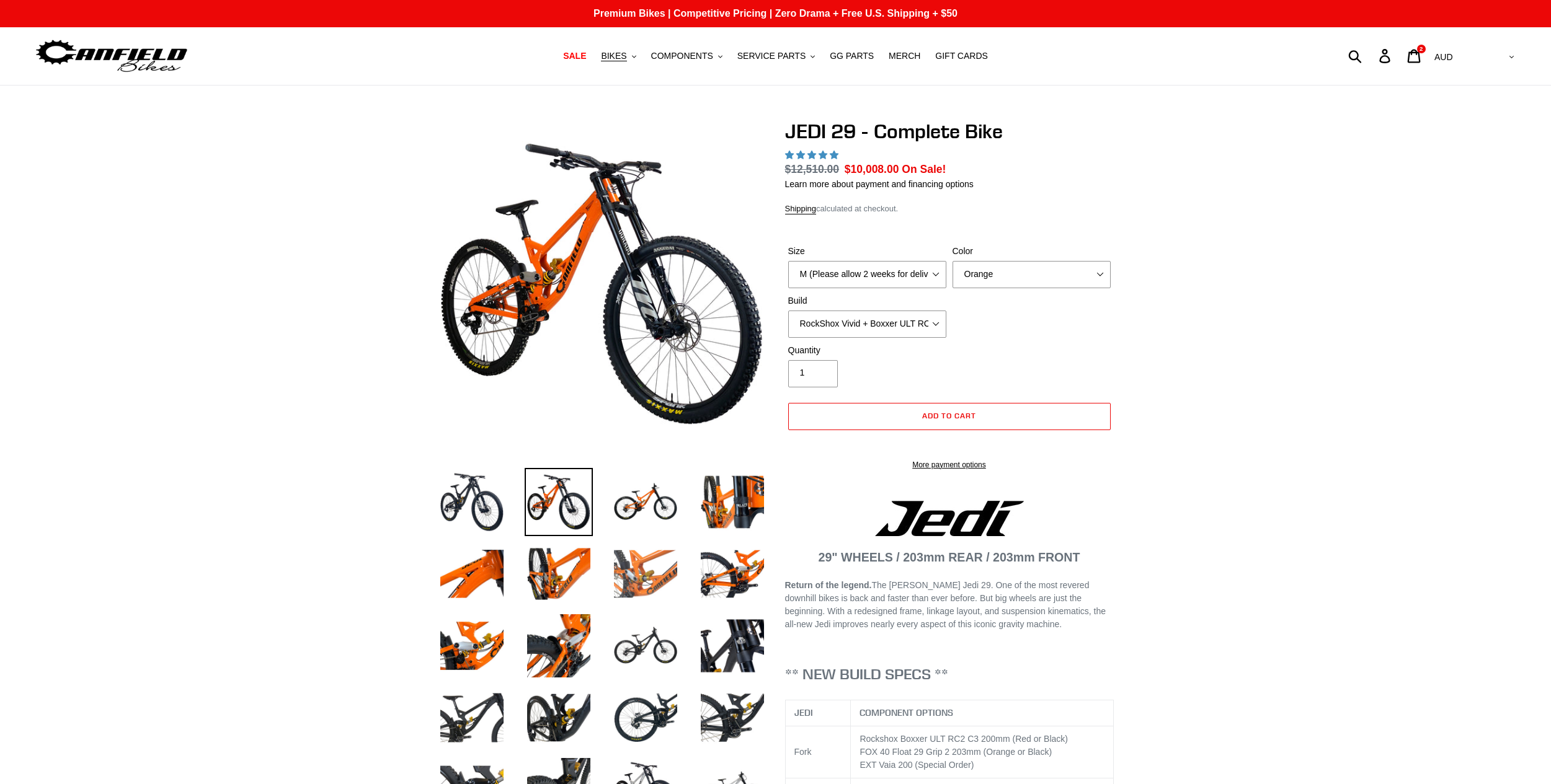
select select "highest-rating"
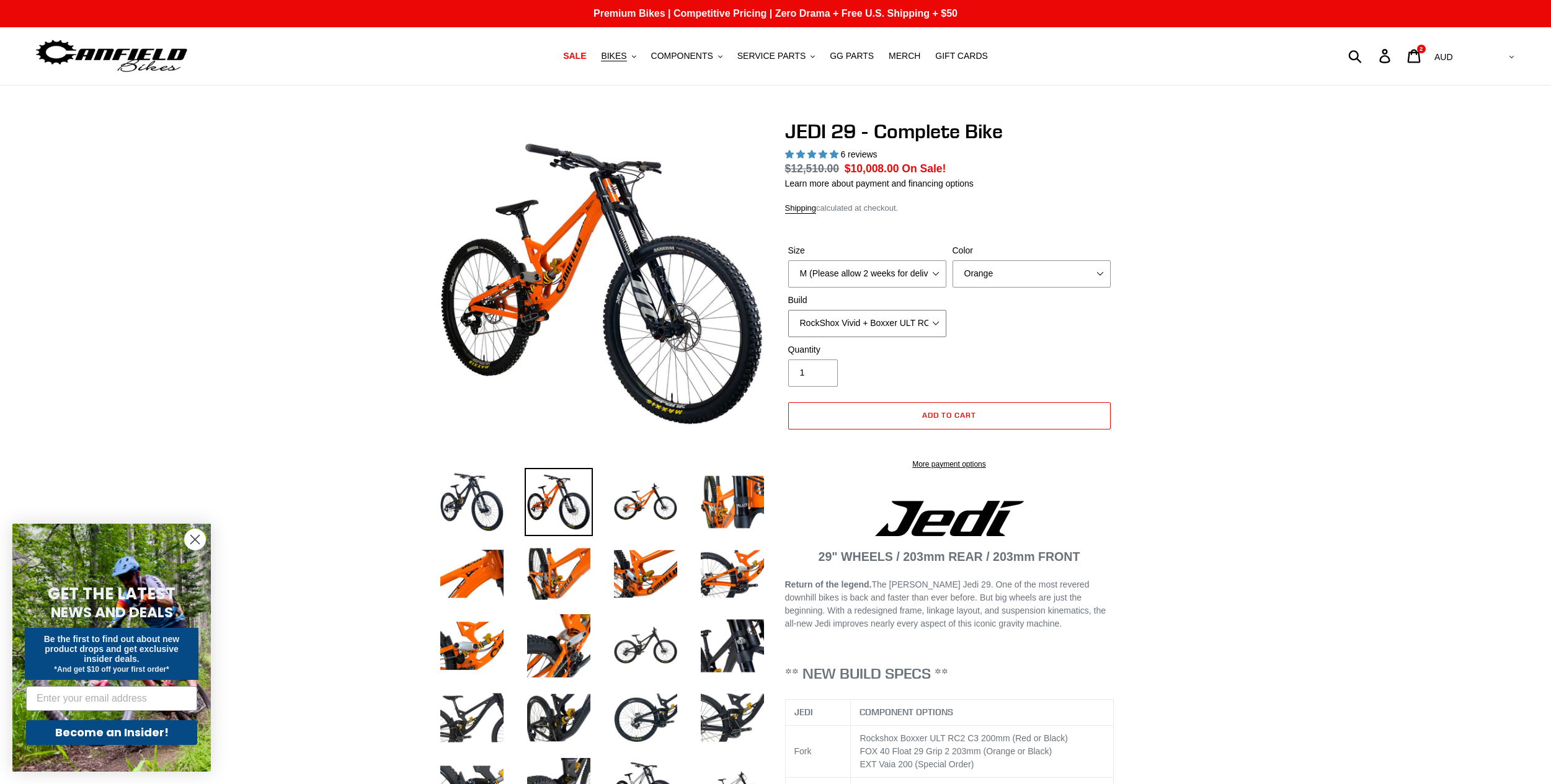
click at [877, 324] on select "RockShox Vivid + Boxxer ULT RC2 C3 200 + SRAM XO RockShox Vivid + Boxxer ULT RC…" at bounding box center [868, 324] width 158 height 27
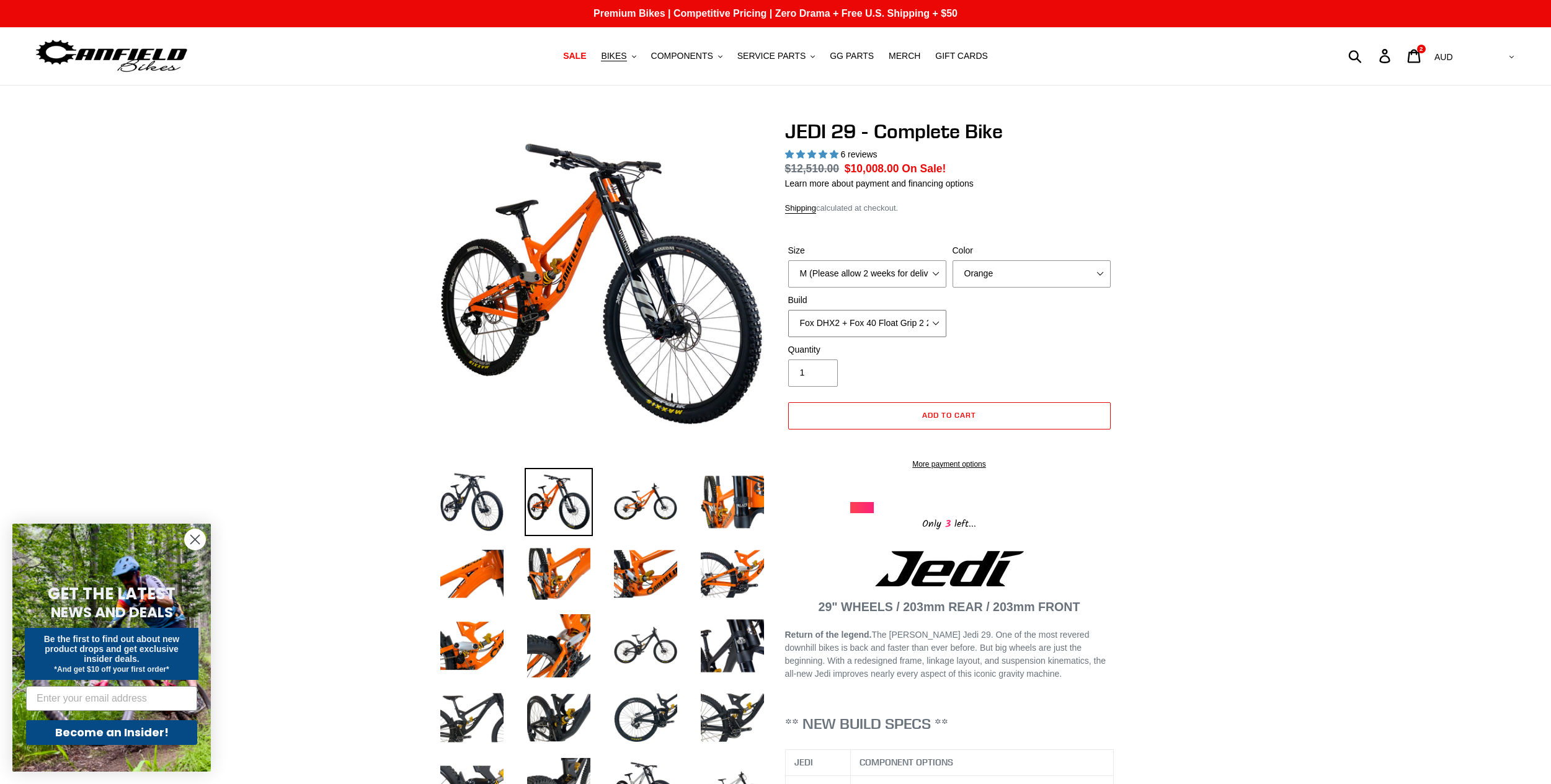
click at [789, 310] on select "RockShox Vivid + Boxxer ULT RC2 C3 200 + SRAM XO RockShox Vivid + Boxxer ULT RC…" at bounding box center [868, 324] width 158 height 27
click at [864, 331] on select "RockShox Vivid + Boxxer ULT RC2 C3 200 + SRAM XO RockShox Vivid + Boxxer ULT RC…" at bounding box center [868, 324] width 158 height 27
select select "RockShox Vivid + Boxxer ULT RC2 C3 200 + SRAM XO"
click at [789, 310] on select "RockShox Vivid + Boxxer ULT RC2 C3 200 + SRAM XO RockShox Vivid + Boxxer ULT RC…" at bounding box center [868, 324] width 158 height 27
click at [1032, 264] on select "Orange Stealth Black Raw" at bounding box center [1032, 274] width 158 height 27
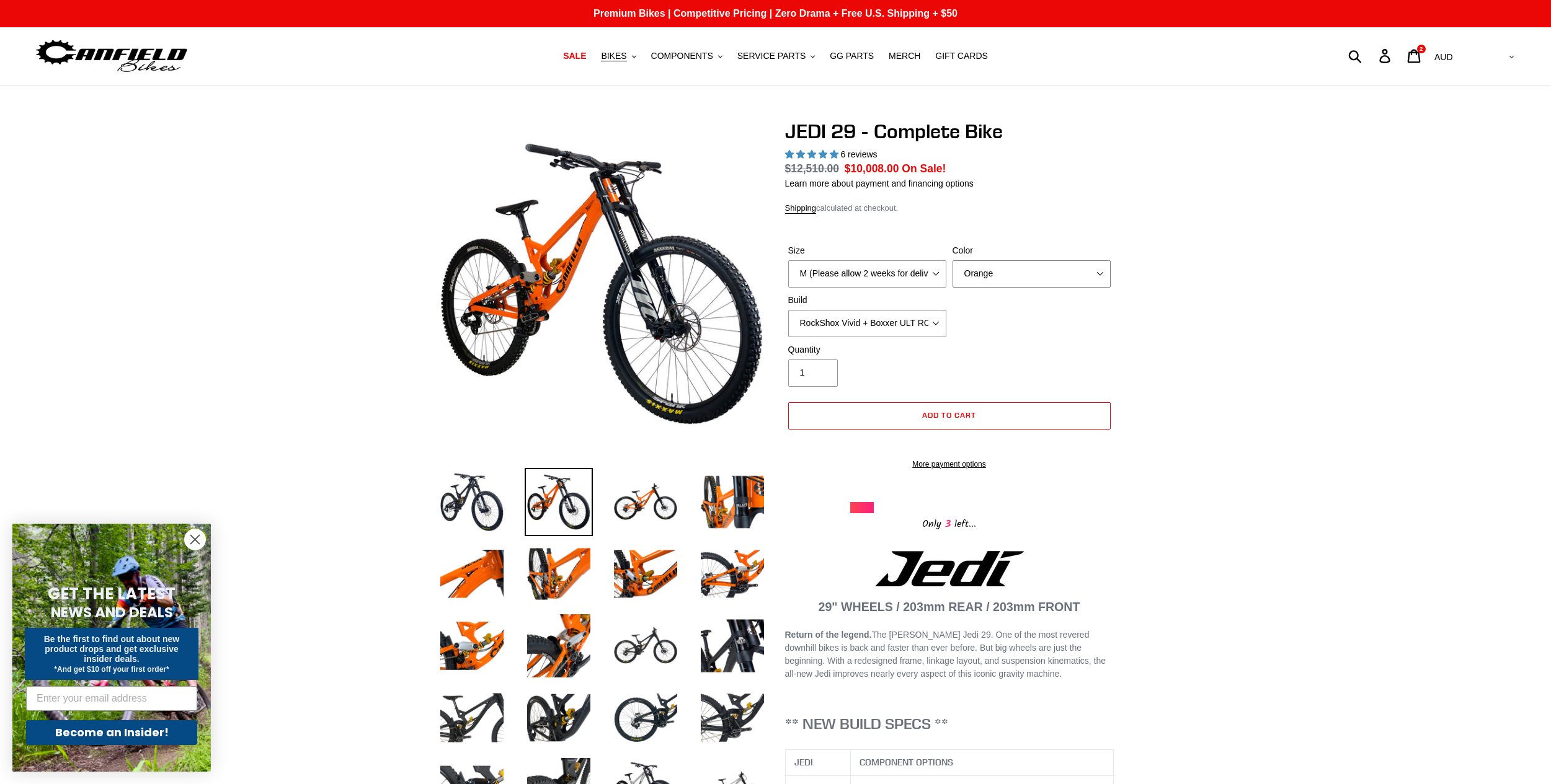
select select "Stealth Black"
click at [953, 260] on select "Orange Stealth Black Raw" at bounding box center [1032, 274] width 158 height 27
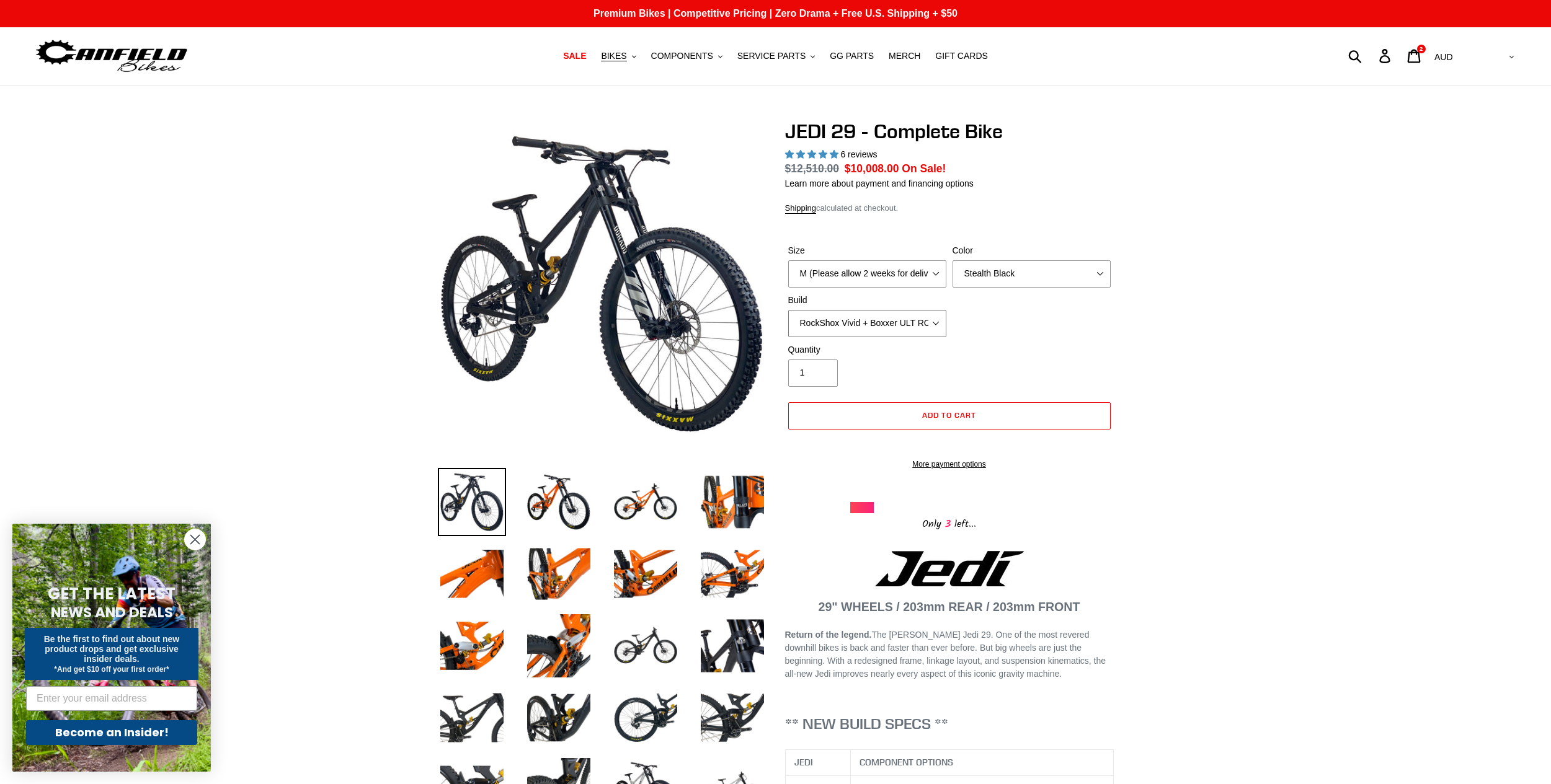
click at [889, 324] on select "RockShox Vivid + Boxxer ULT RC2 C3 200 + SRAM XO RockShox Vivid + Boxxer ULT RC…" at bounding box center [868, 324] width 158 height 27
click at [789, 310] on select "RockShox Vivid + Boxxer ULT RC2 C3 200 + SRAM XO RockShox Vivid + Boxxer ULT RC…" at bounding box center [868, 324] width 158 height 27
click at [908, 280] on select "M (Please allow 2 weeks for delivery) L (Please allow 2 weeks for delivery) XL …" at bounding box center [868, 274] width 158 height 27
select select "L (Please allow 2 weeks for delivery)"
click at [789, 260] on select "M (Please allow 2 weeks for delivery) L (Please allow 2 weeks for delivery) XL …" at bounding box center [868, 274] width 158 height 27
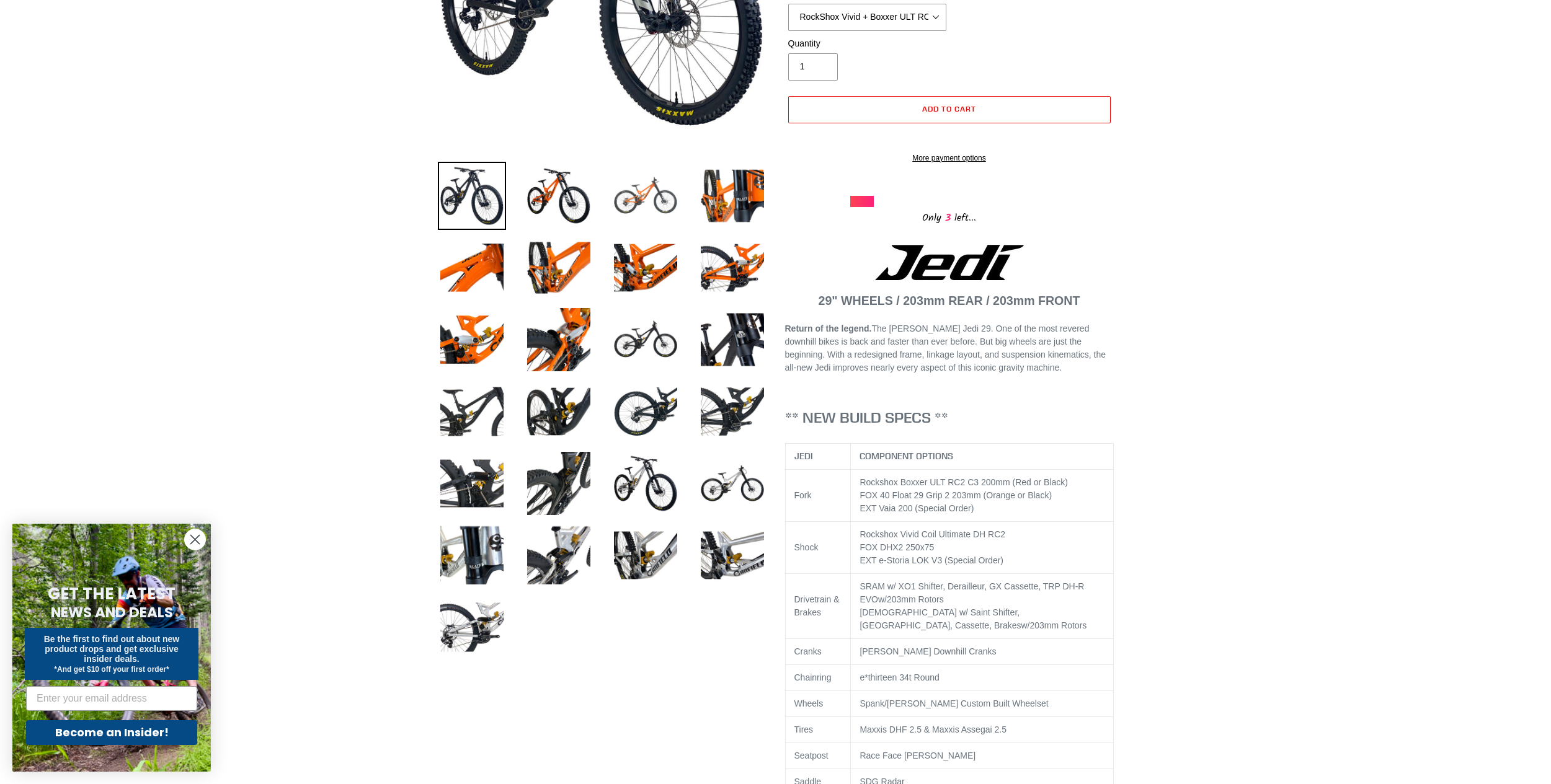
scroll to position [310, 0]
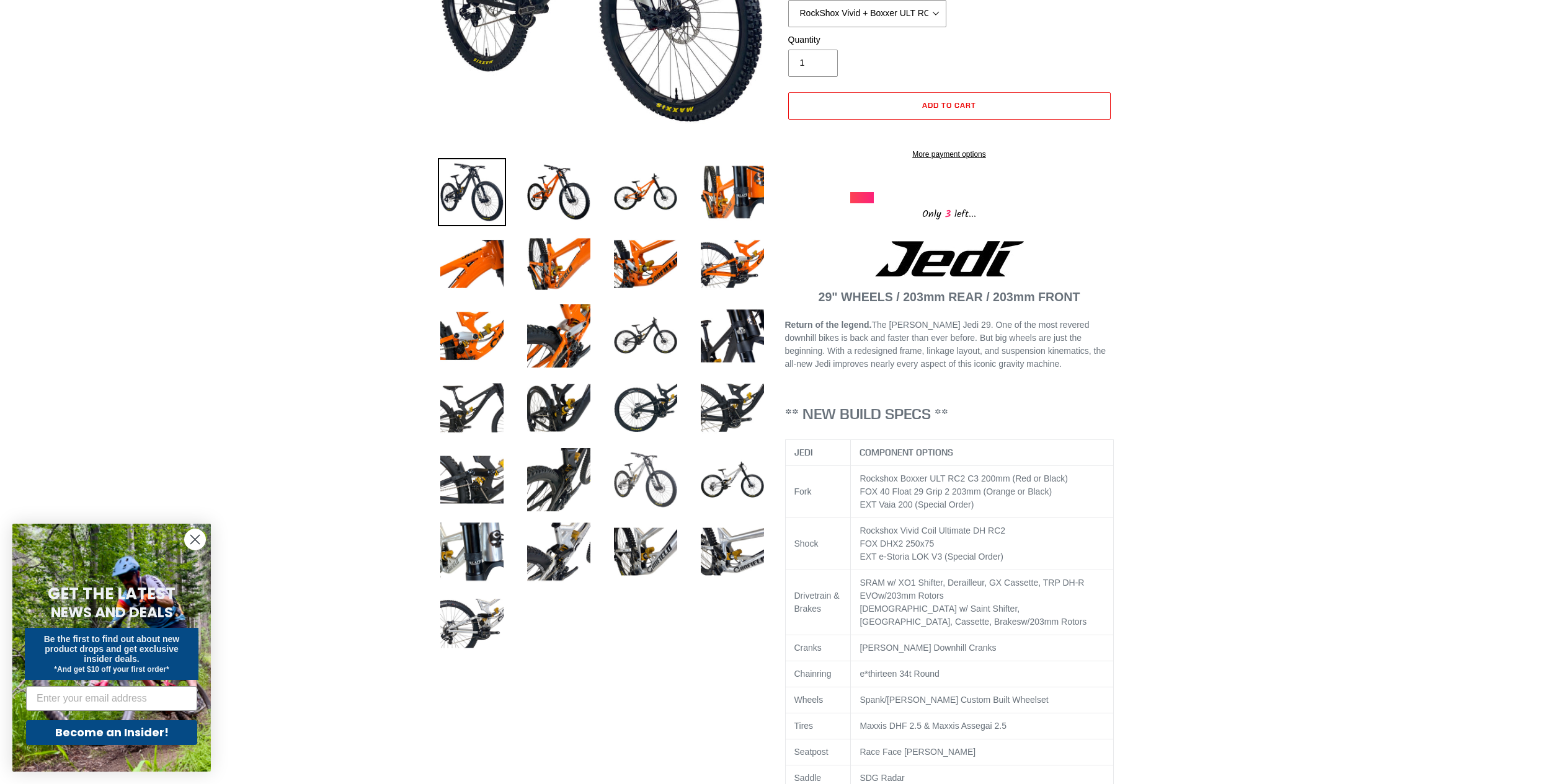
click at [676, 479] on img at bounding box center [645, 479] width 68 height 68
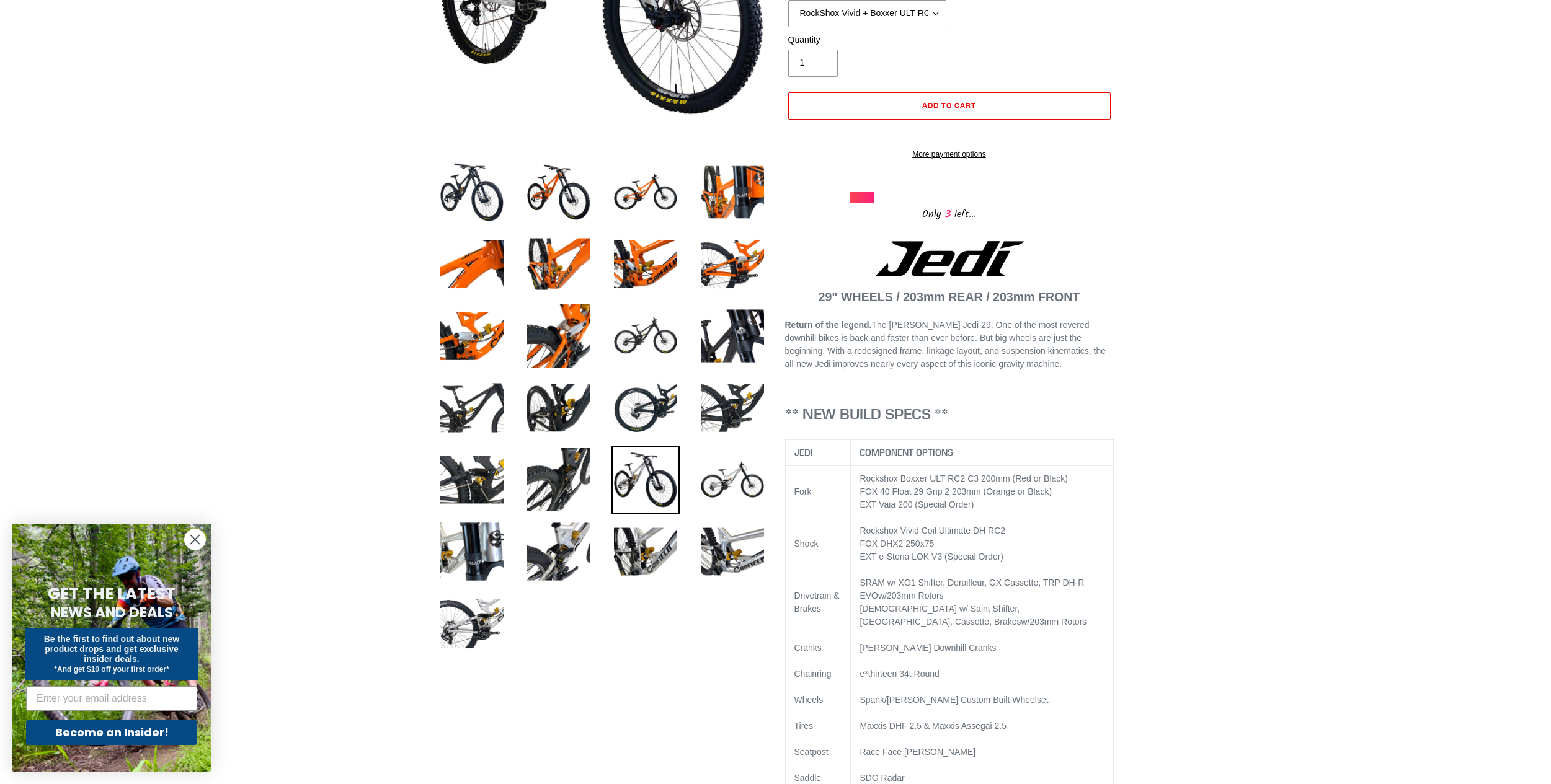
click at [650, 498] on img at bounding box center [645, 479] width 68 height 68
click at [545, 484] on img at bounding box center [559, 479] width 68 height 68
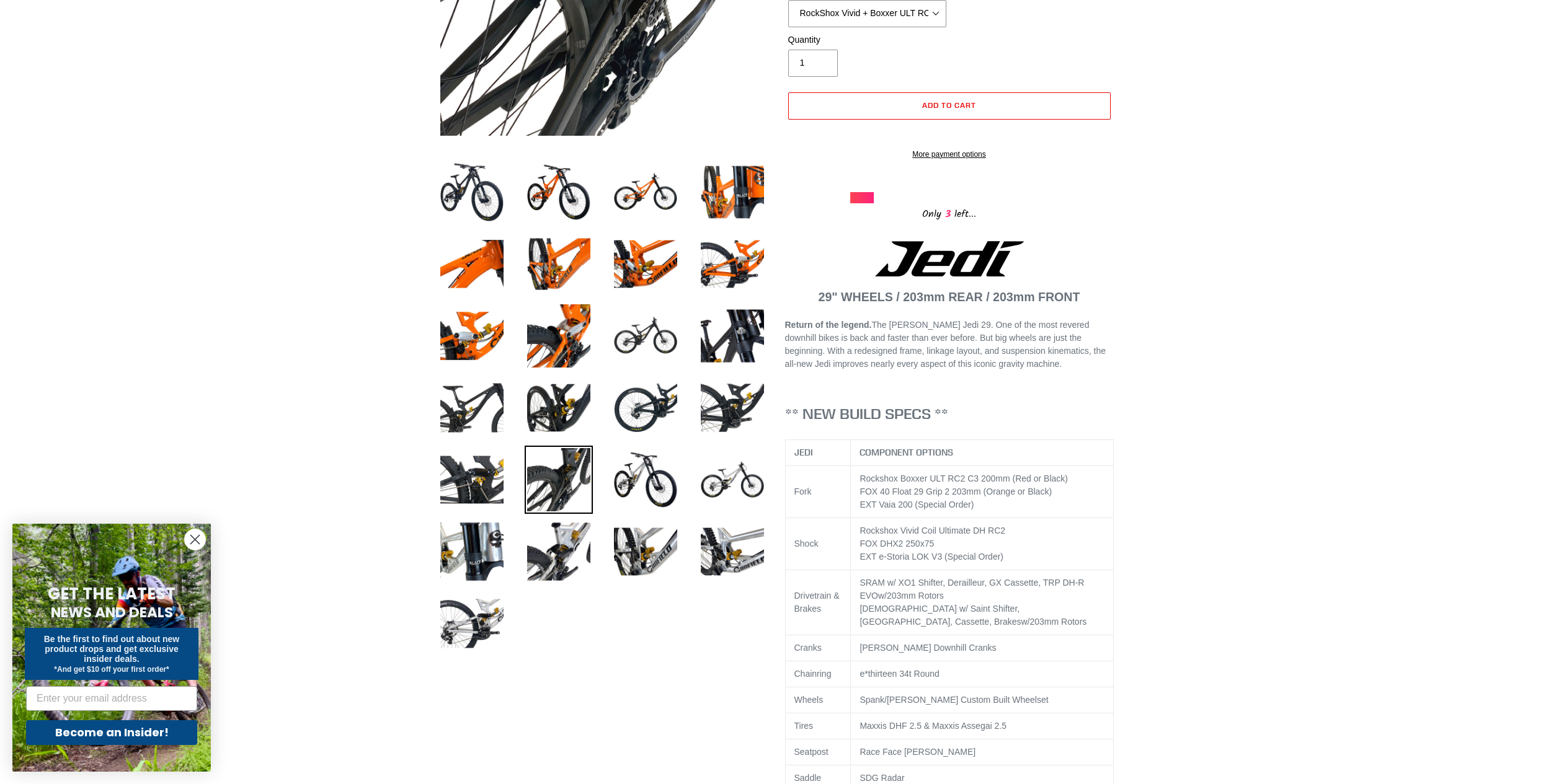
scroll to position [0, 0]
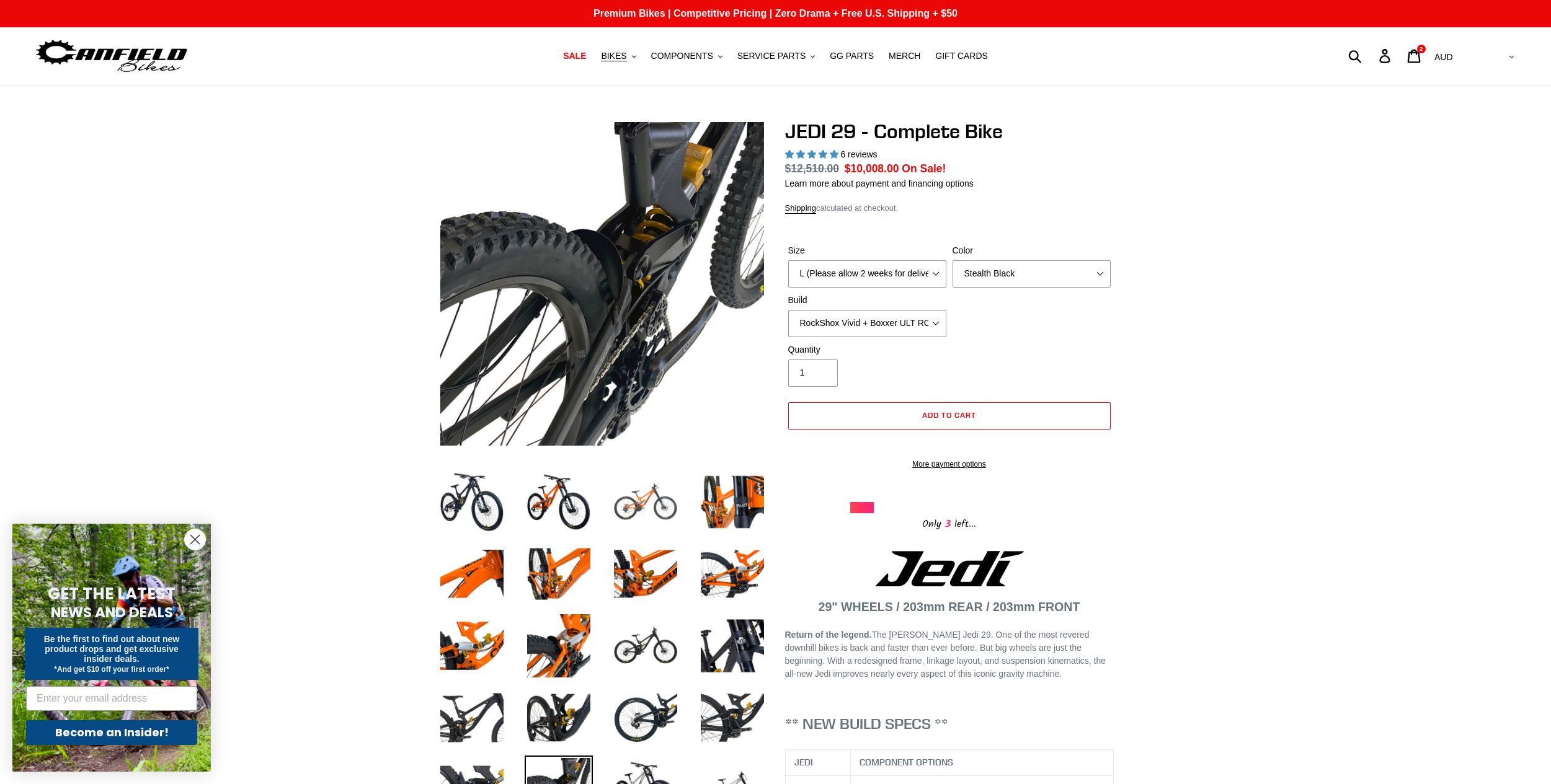
click at [663, 503] on img at bounding box center [645, 502] width 68 height 68
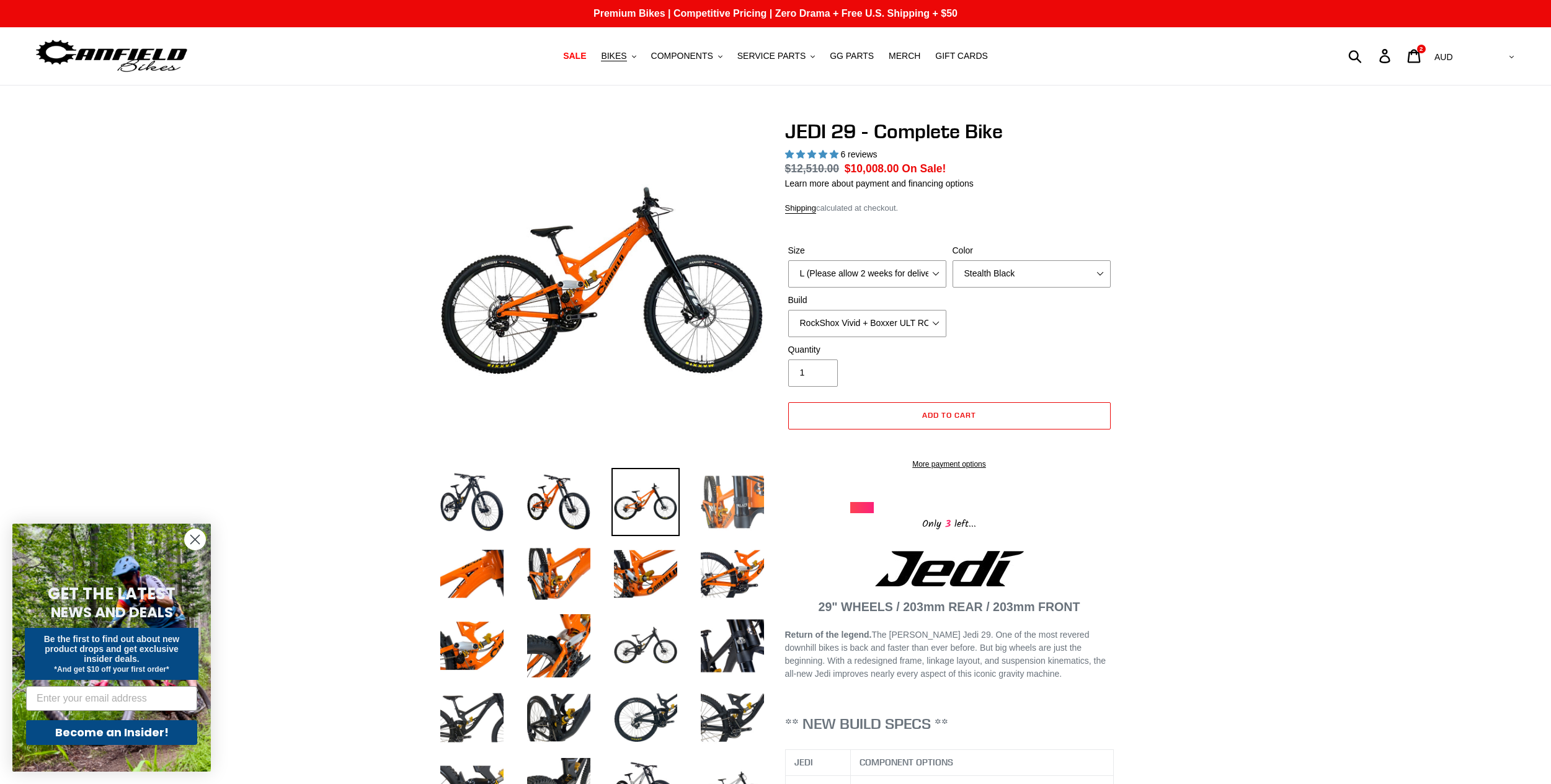
click at [713, 484] on img at bounding box center [732, 502] width 68 height 68
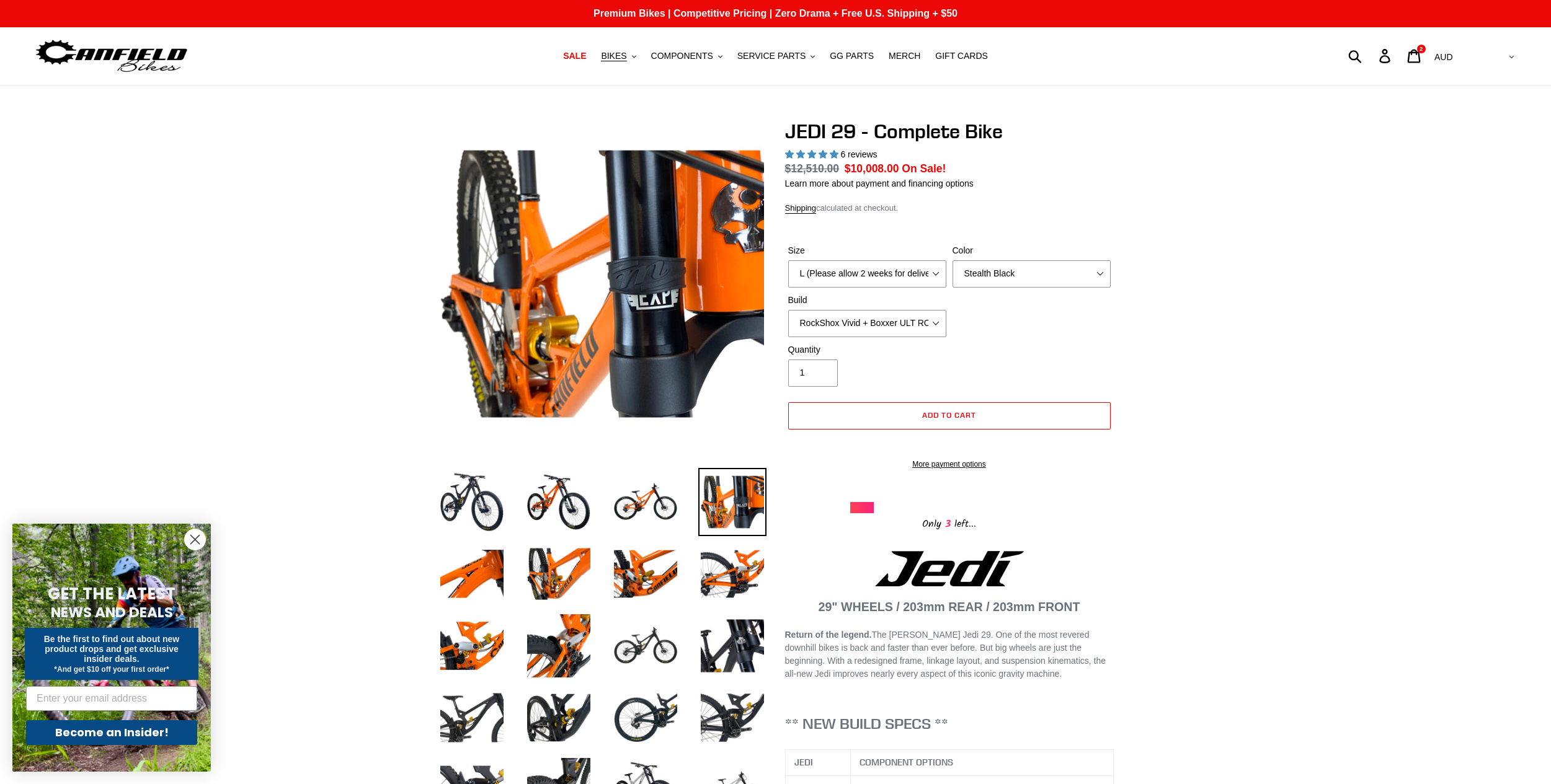
click at [595, 492] on li at bounding box center [636, 506] width 87 height 72
click at [530, 502] on img at bounding box center [559, 502] width 68 height 68
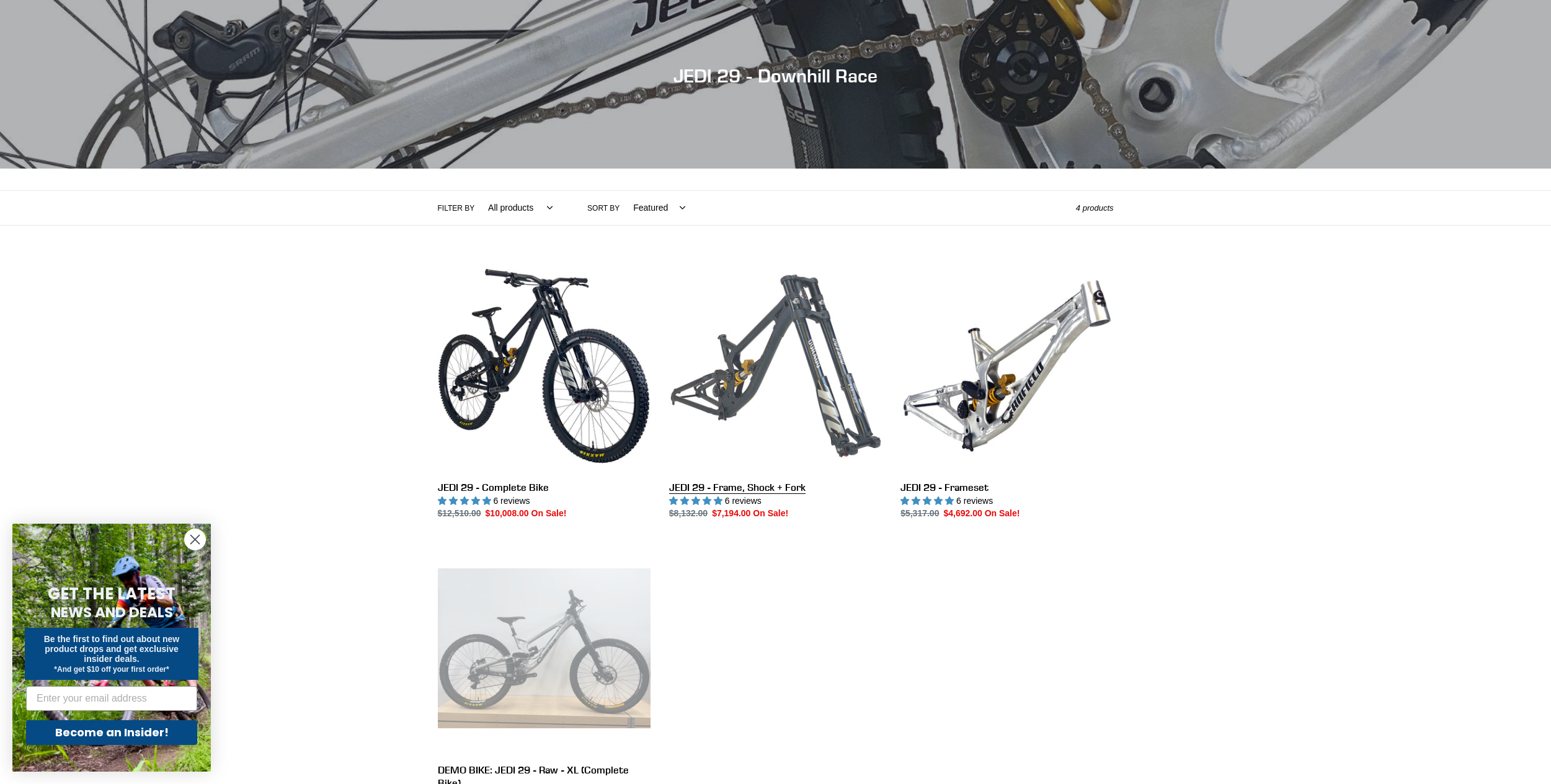
scroll to position [124, 0]
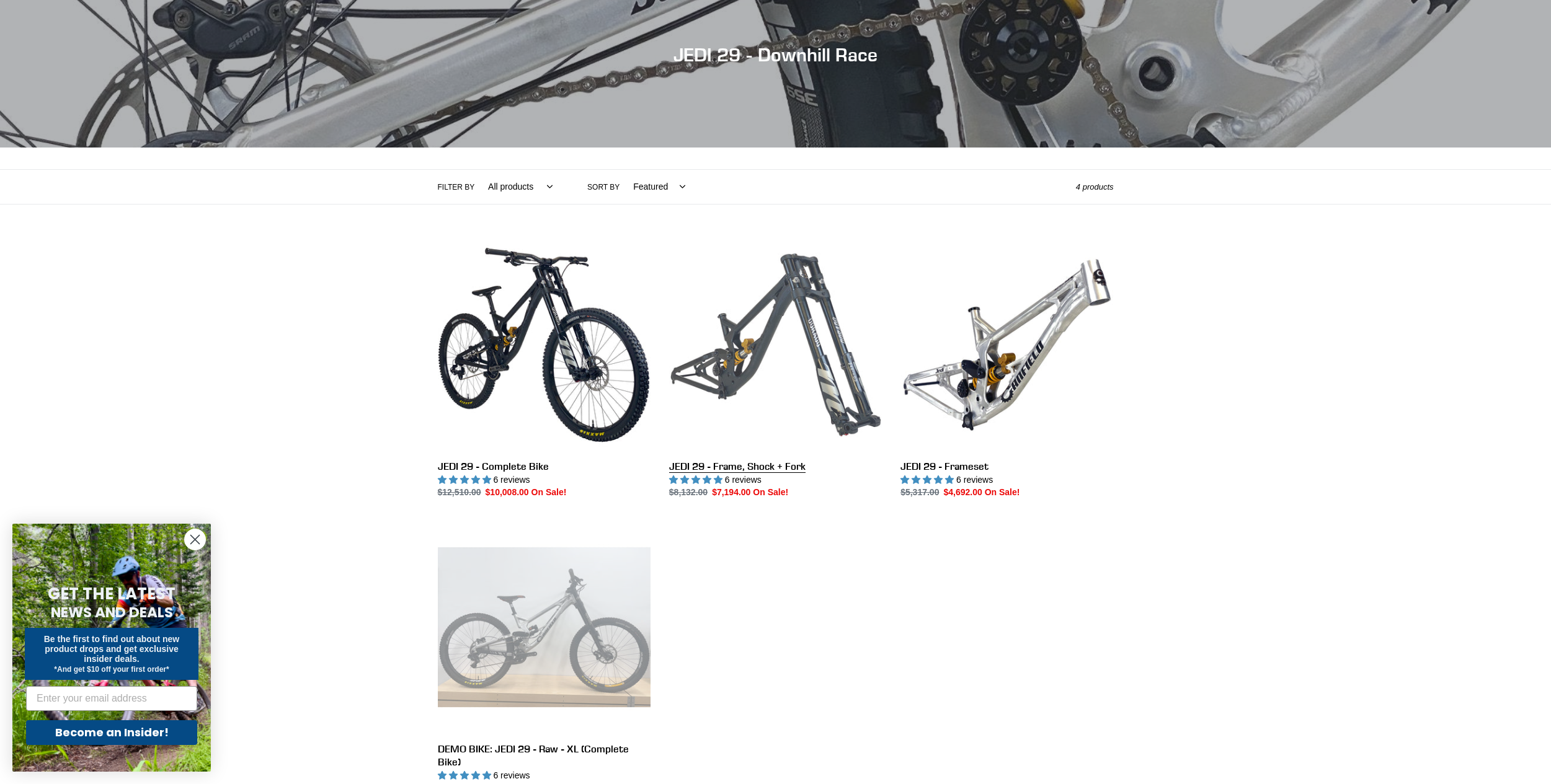
click at [765, 368] on link "JEDI 29 - Frame, Shock + Fork" at bounding box center [776, 369] width 213 height 261
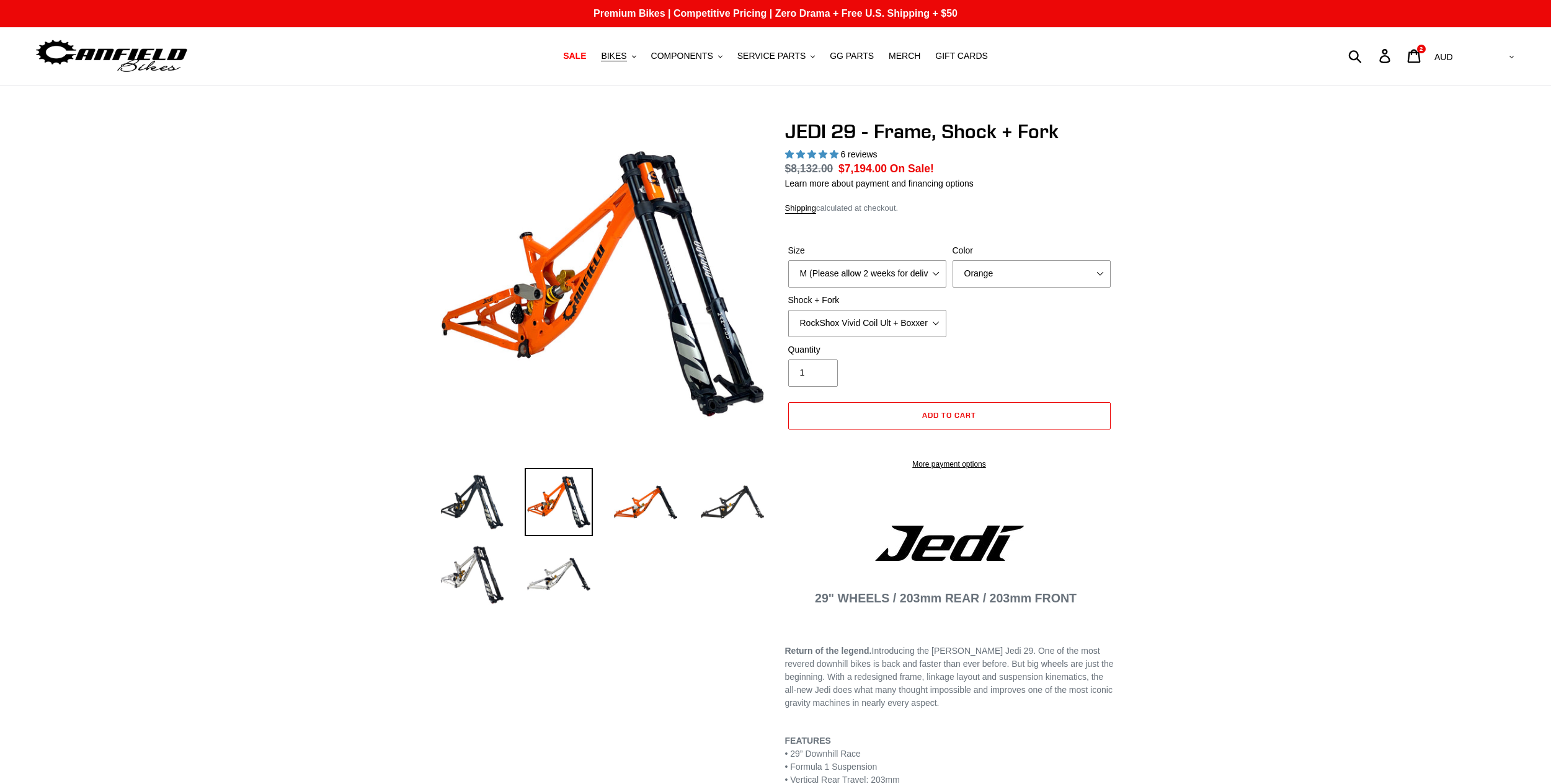
select select "highest-rating"
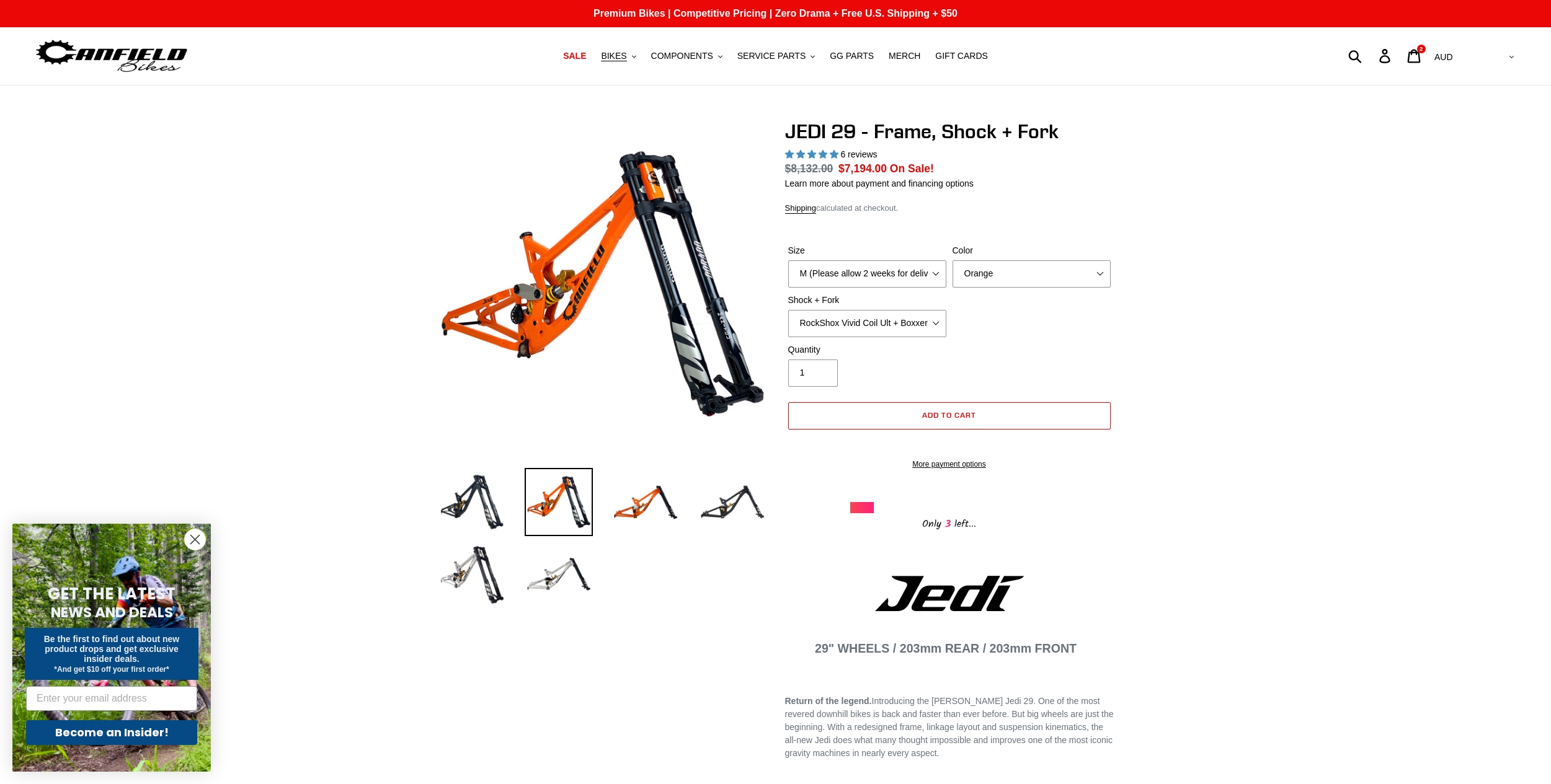
click at [939, 532] on div "Only 3 left..." at bounding box center [949, 522] width 198 height 19
click at [898, 513] on div at bounding box center [949, 508] width 198 height 11
drag, startPoint x: 763, startPoint y: 546, endPoint x: 769, endPoint y: 541, distance: 7.8
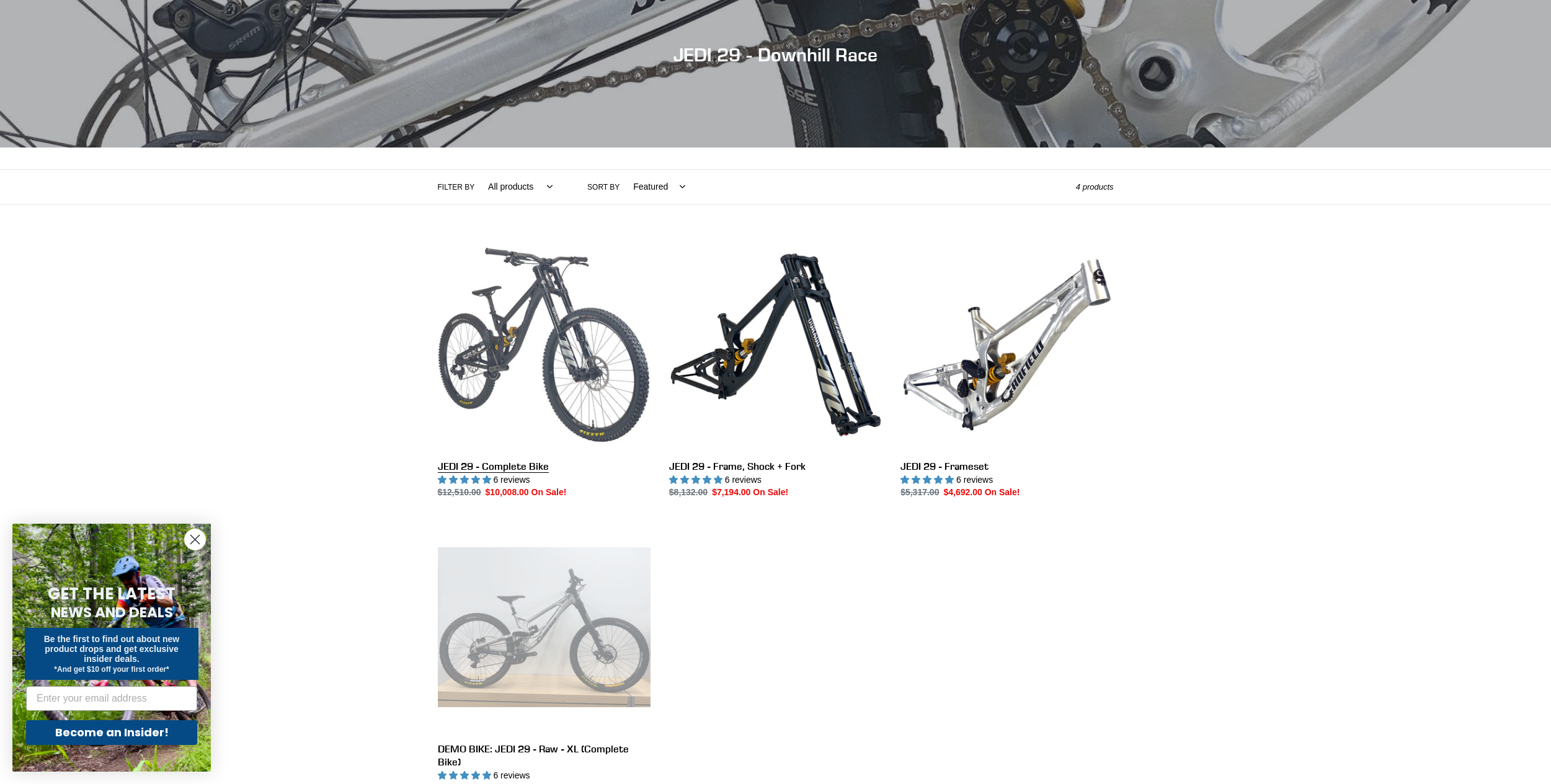
click at [507, 341] on link "JEDI 29 - Complete Bike" at bounding box center [545, 369] width 213 height 261
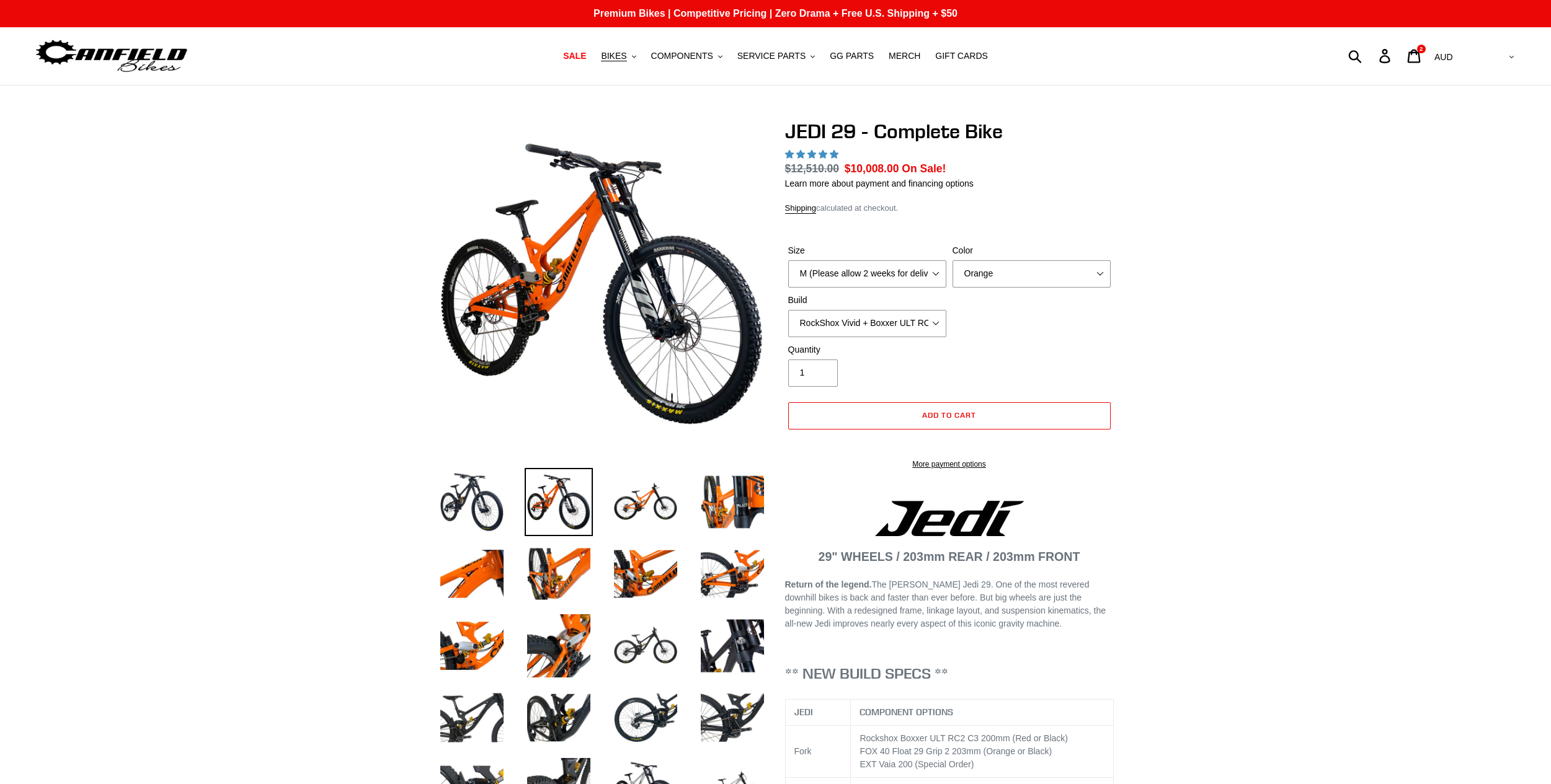
select select "highest-rating"
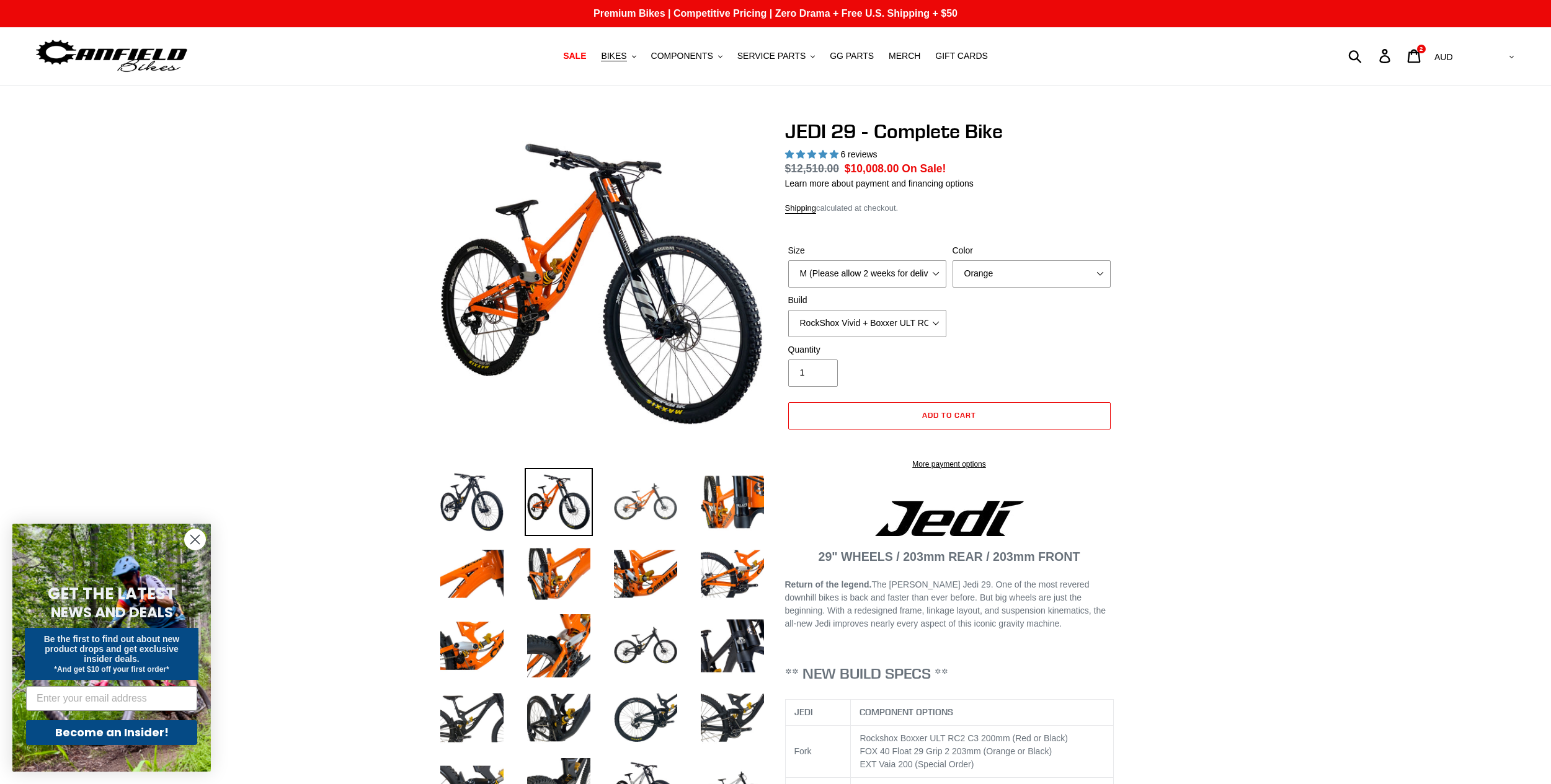
click at [632, 515] on img at bounding box center [645, 502] width 68 height 68
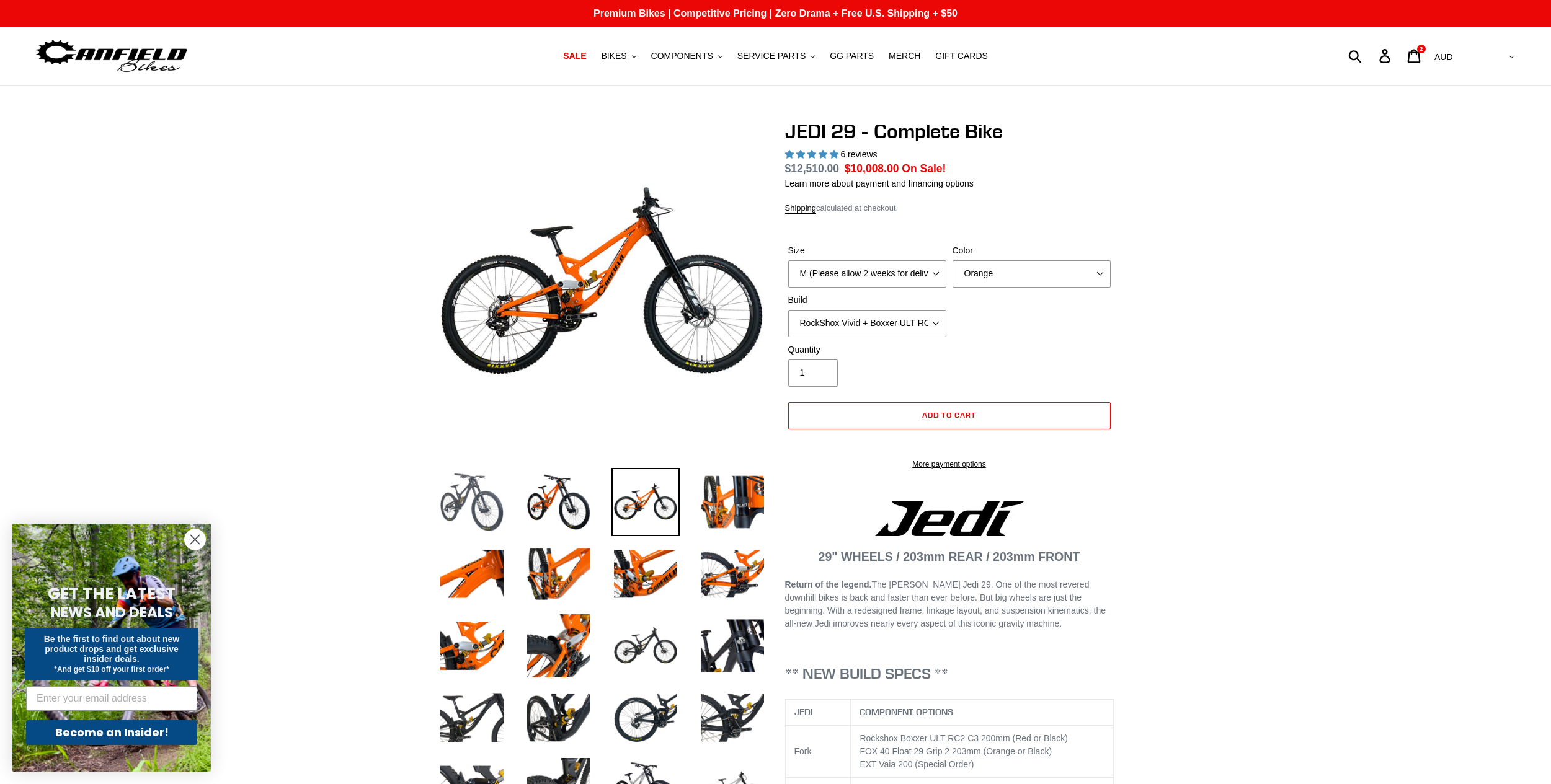
click at [488, 512] on img at bounding box center [472, 502] width 68 height 68
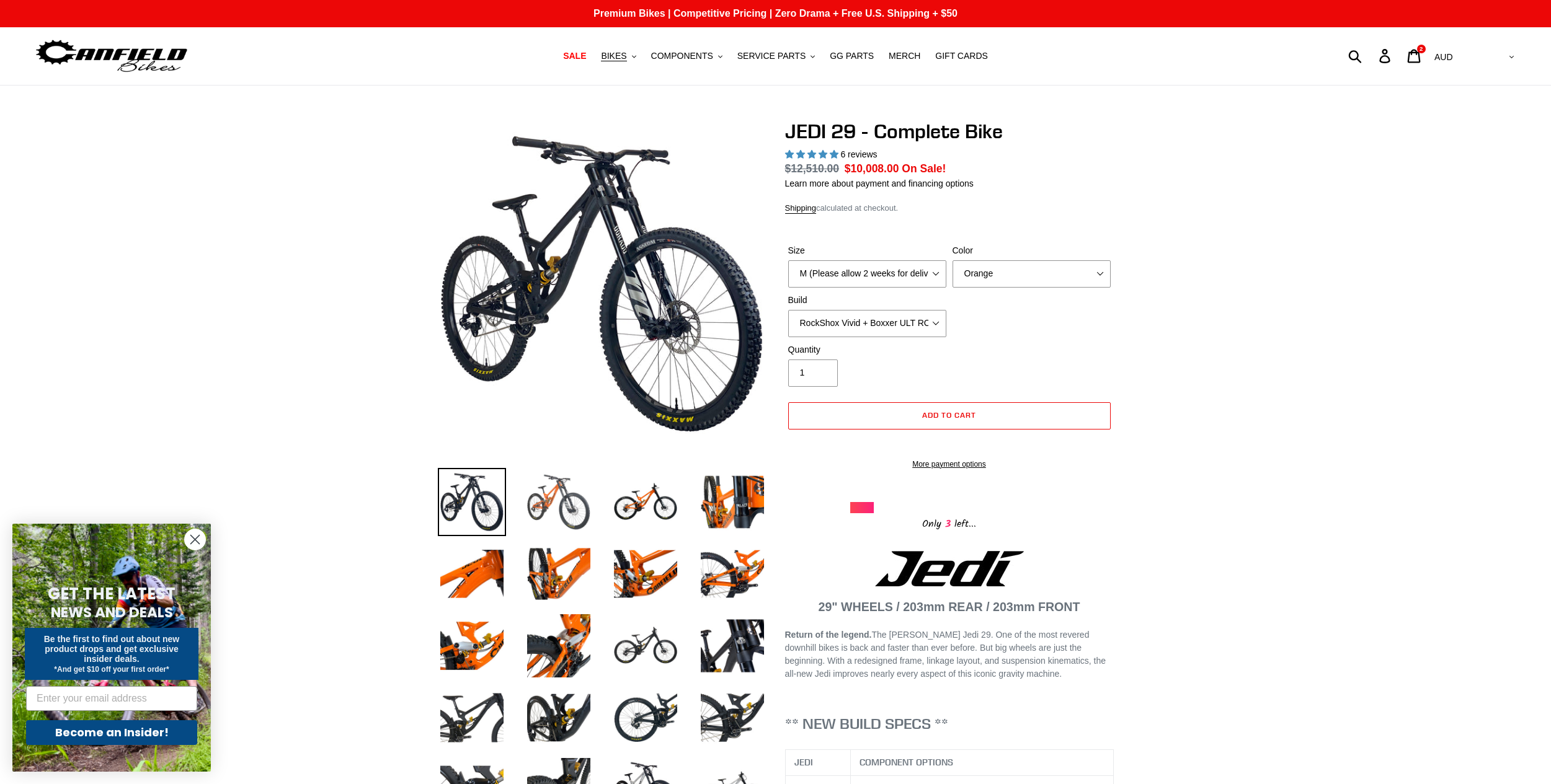
drag, startPoint x: 652, startPoint y: 521, endPoint x: 590, endPoint y: 481, distance: 73.8
click at [651, 520] on img at bounding box center [645, 502] width 68 height 68
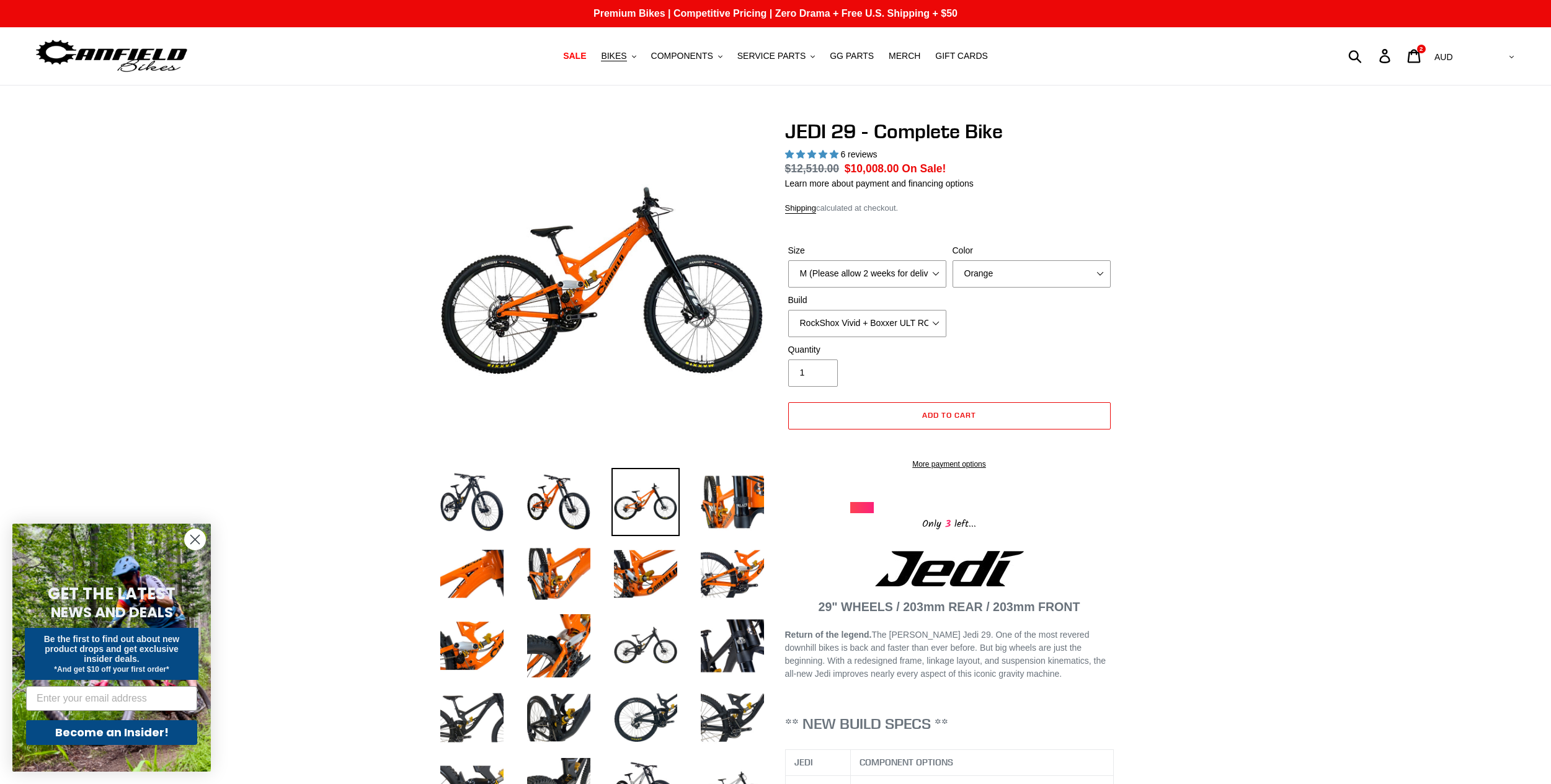
click at [80, 61] on img at bounding box center [111, 56] width 155 height 39
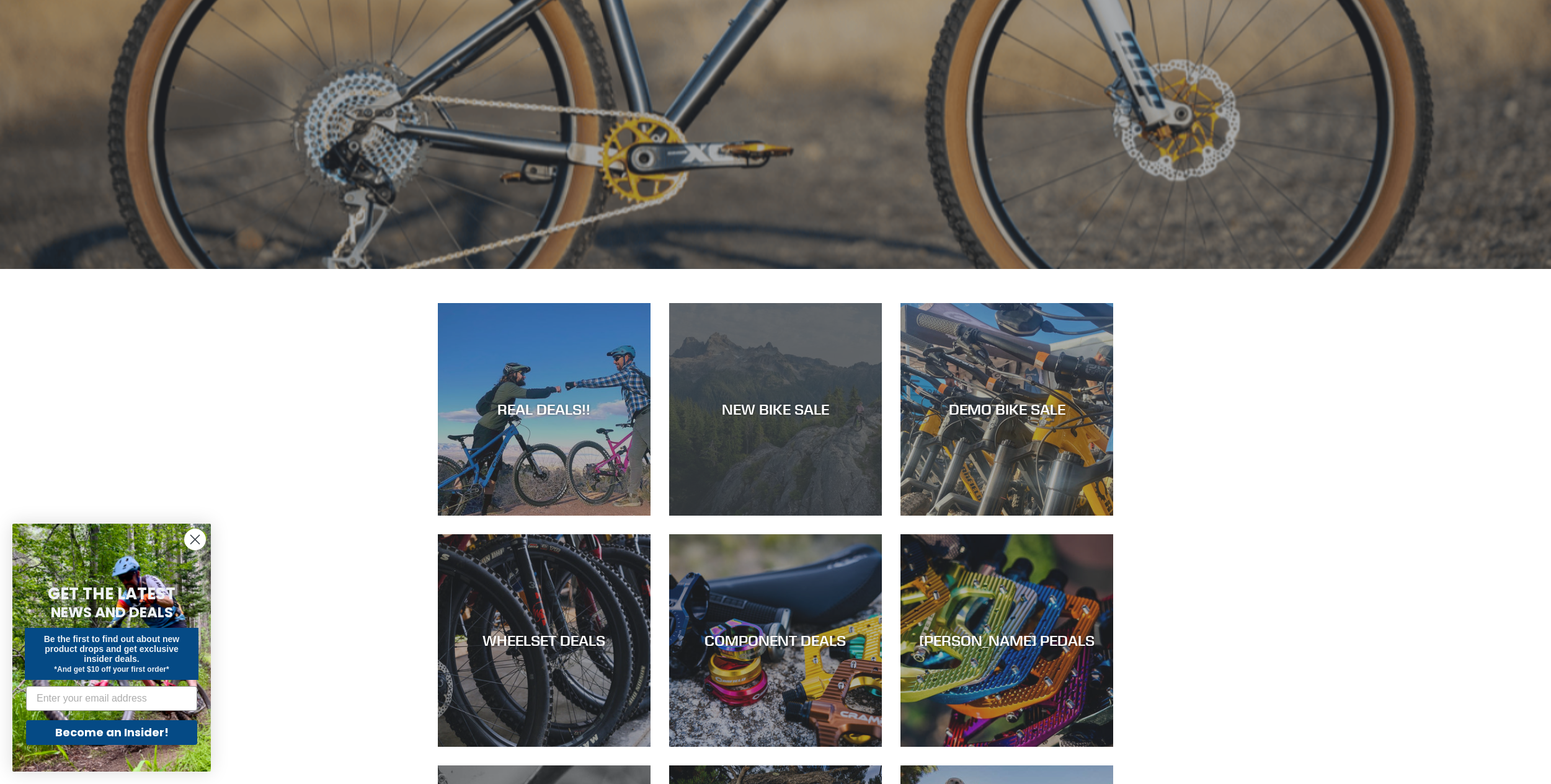
scroll to position [620, 0]
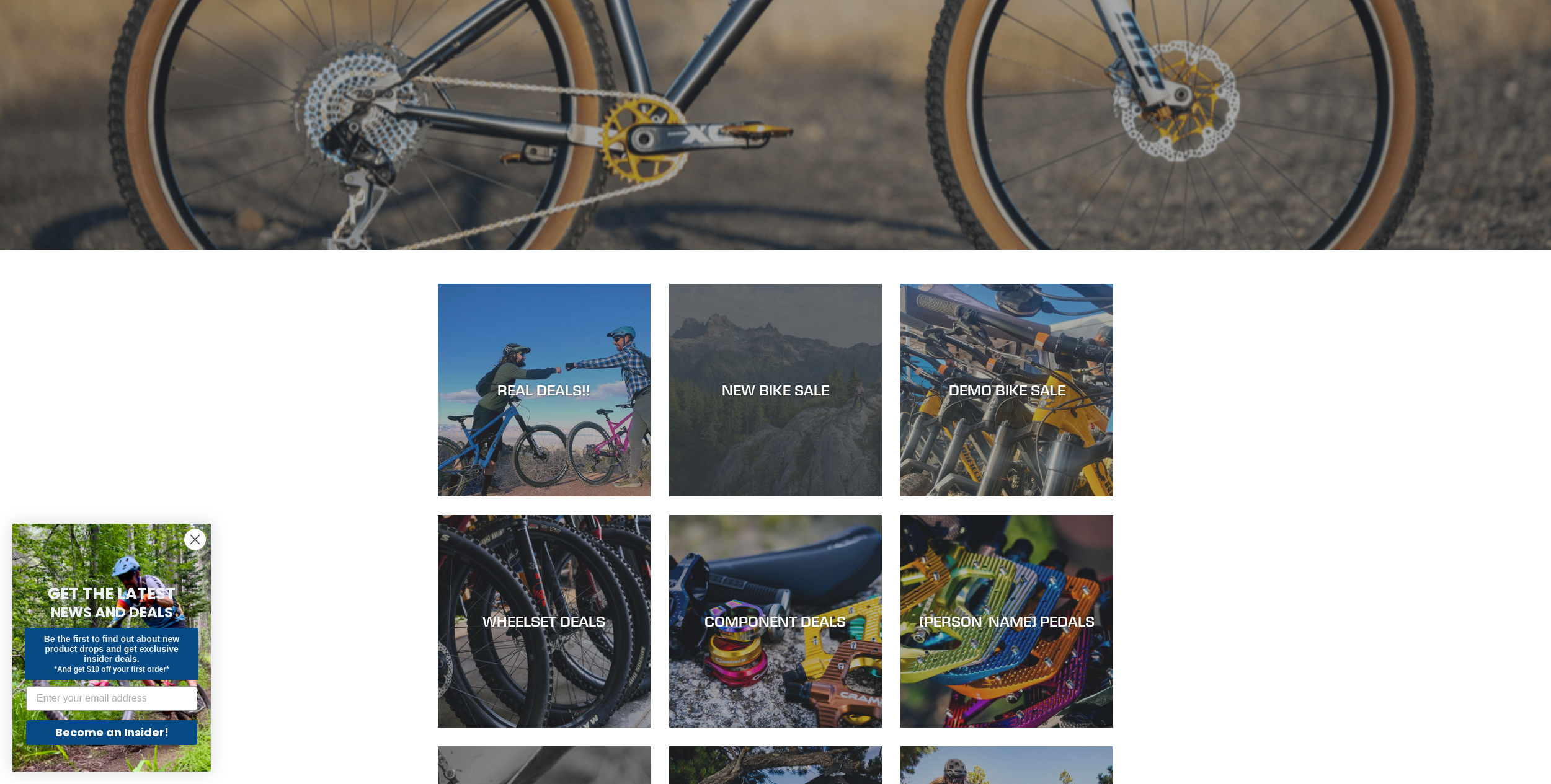
click at [836, 496] on div "NEW BIKE SALE" at bounding box center [776, 496] width 213 height 0
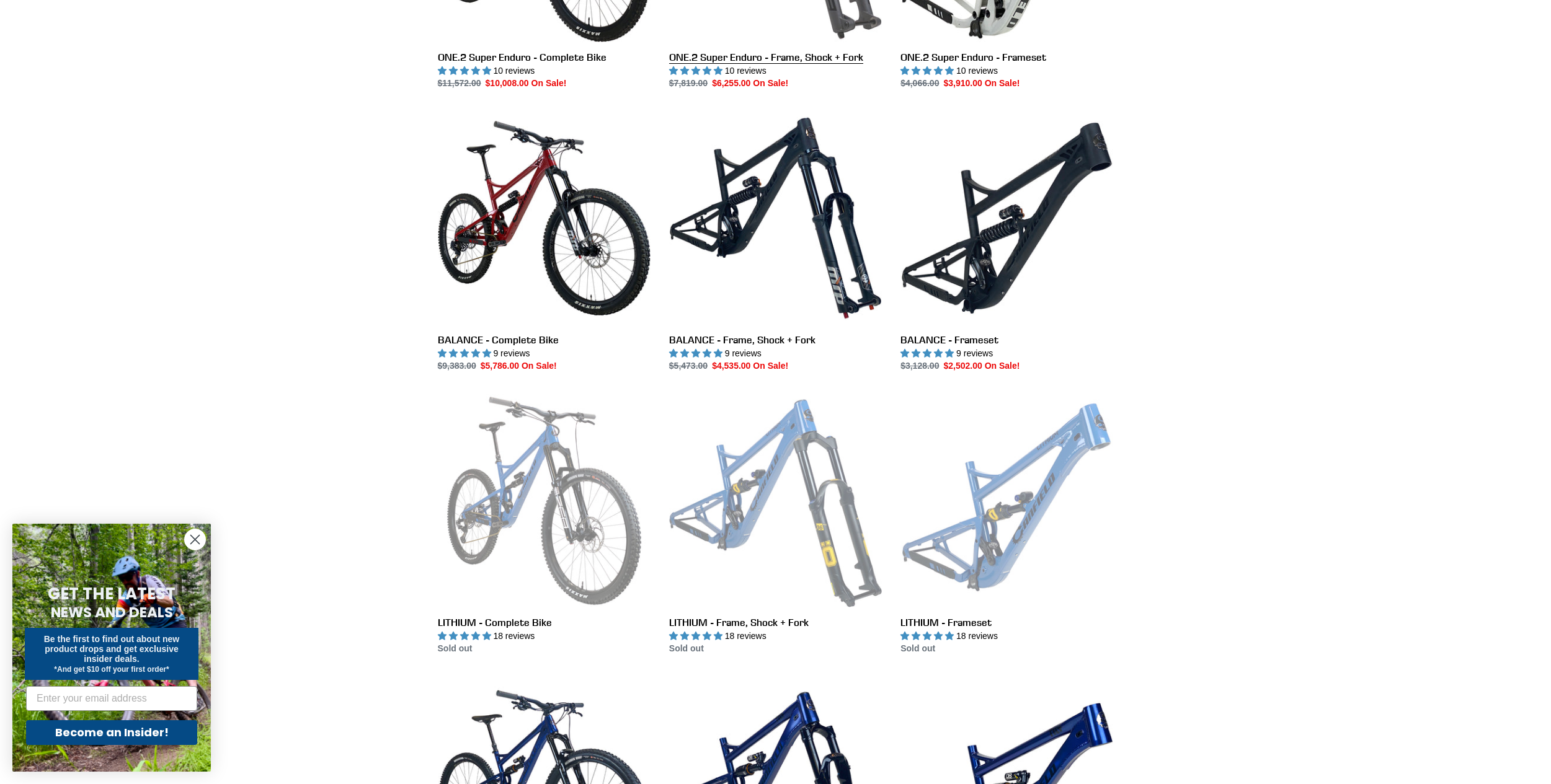
scroll to position [1178, 0]
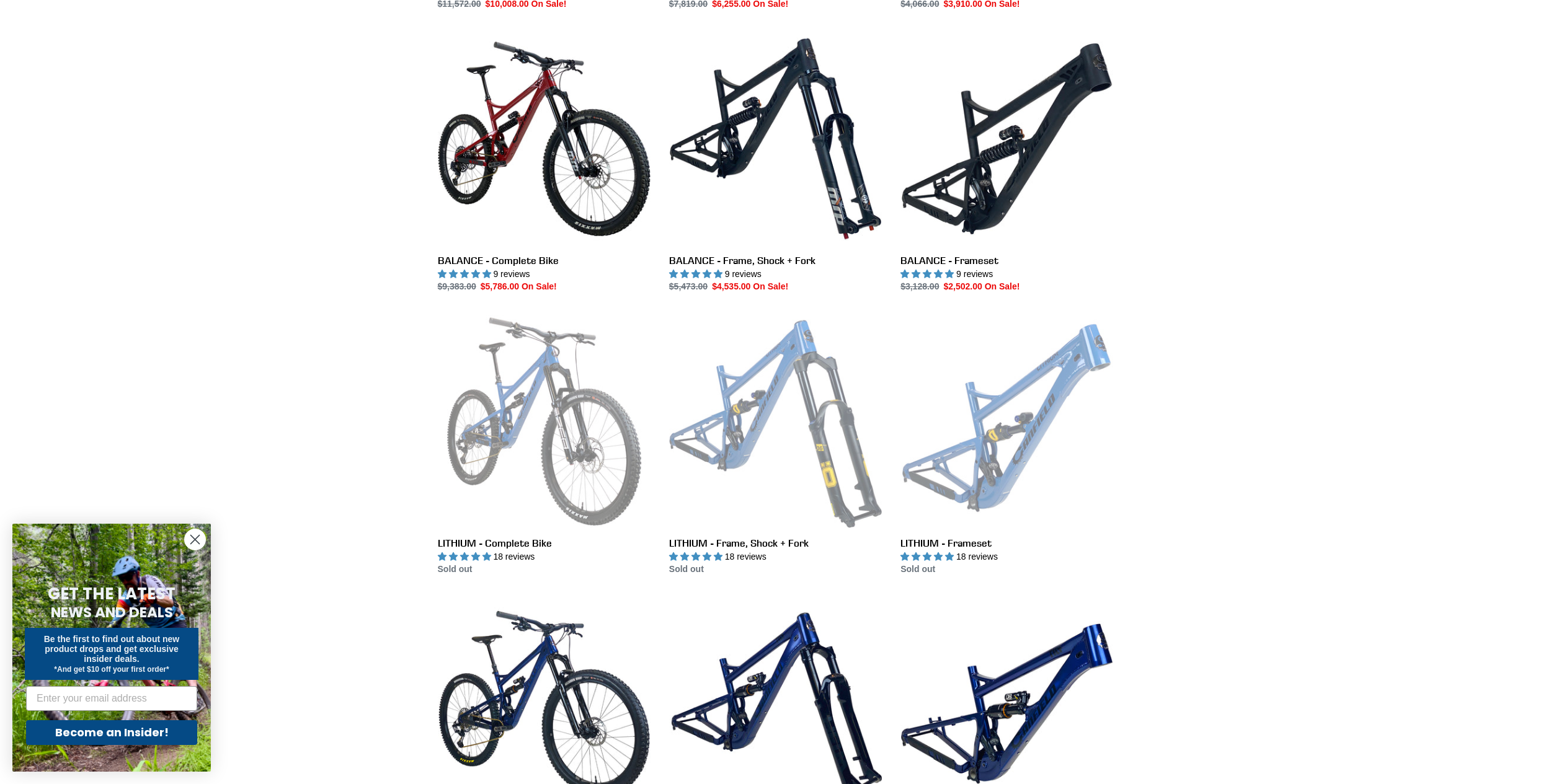
drag, startPoint x: 841, startPoint y: 358, endPoint x: 1190, endPoint y: 363, distance: 349.0
click at [1190, 363] on div "Collection: NEW BIKE SALE Filter by All products 275 29er balance BFCM23 BFCM24…" at bounding box center [775, 166] width 1551 height 2516
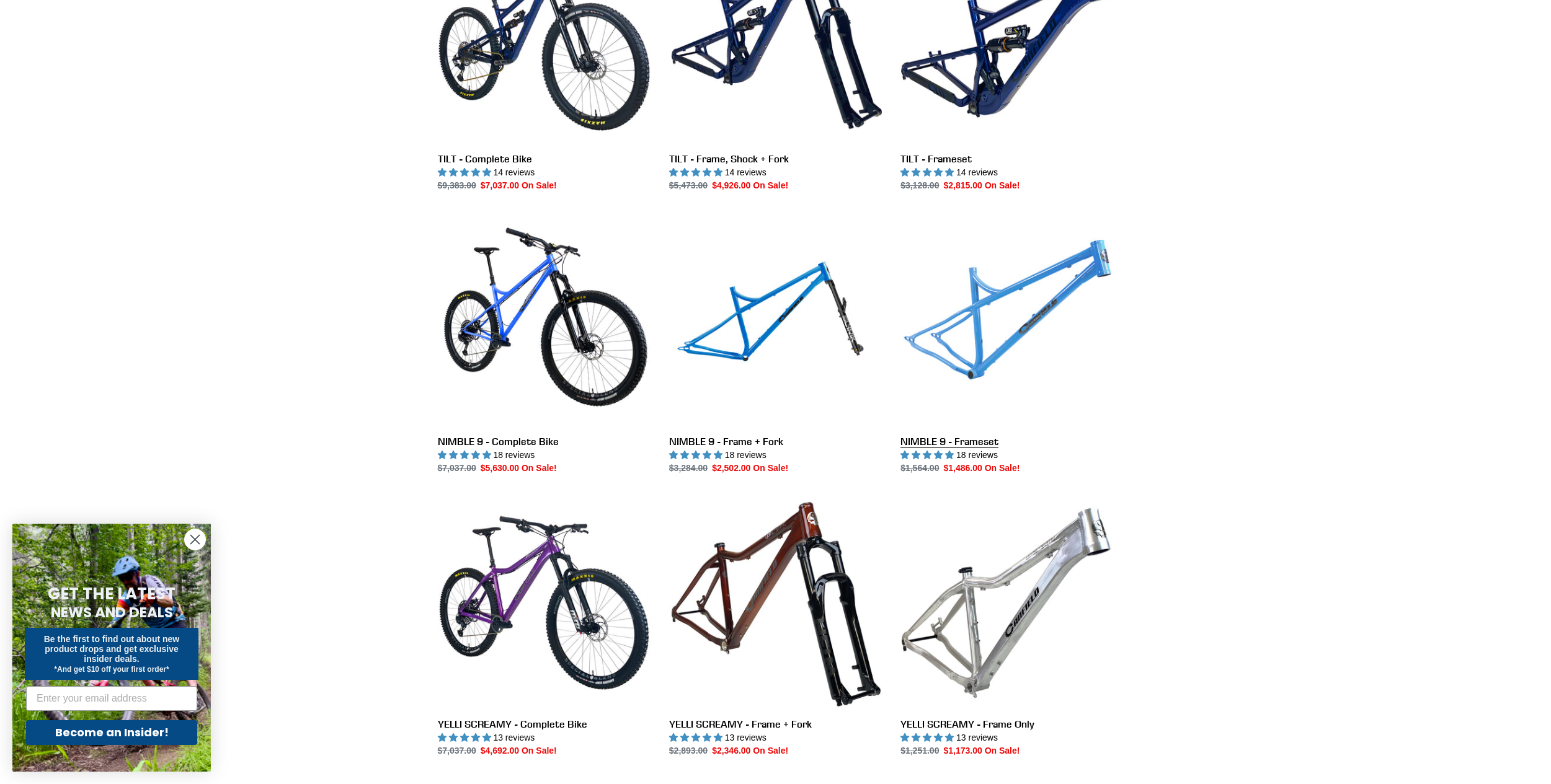
scroll to position [2108, 0]
